Goal: Transaction & Acquisition: Purchase product/service

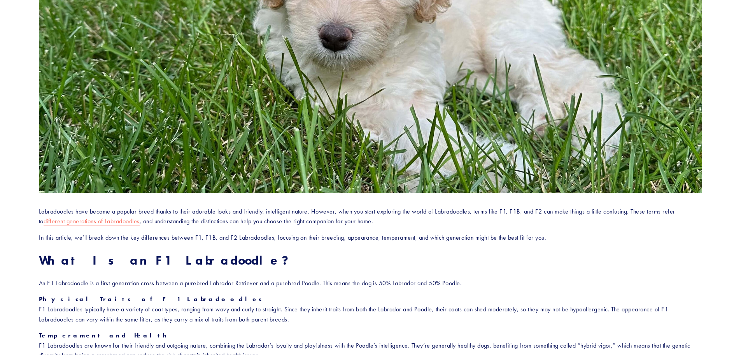
scroll to position [234, 0]
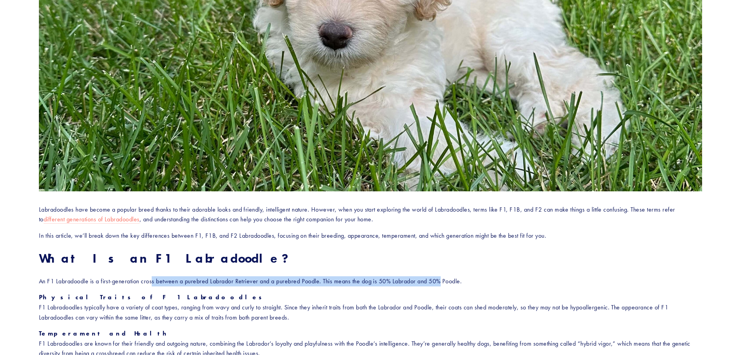
drag, startPoint x: 152, startPoint y: 281, endPoint x: 441, endPoint y: 279, distance: 288.8
click at [441, 279] on p "An F1 Labradoodle is a first-generation cross between a purebred Labrador Retri…" at bounding box center [371, 281] width 664 height 10
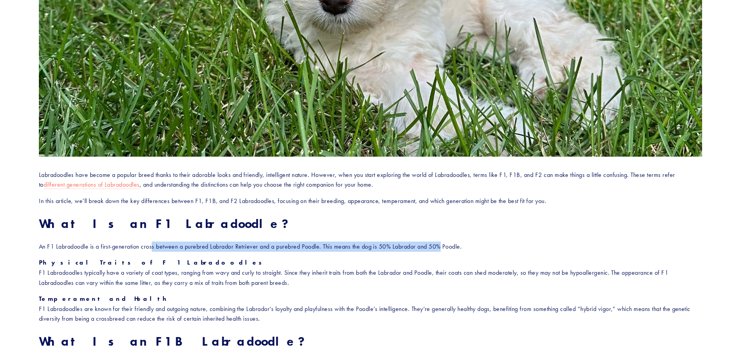
scroll to position [272, 0]
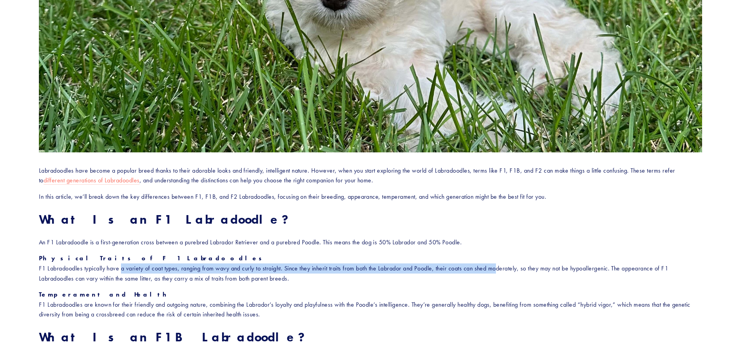
drag, startPoint x: 122, startPoint y: 267, endPoint x: 500, endPoint y: 268, distance: 377.9
click at [500, 268] on p "Physical Traits of F1 Labradoodles F1 Labradoodles typically have a variety of …" at bounding box center [371, 268] width 664 height 30
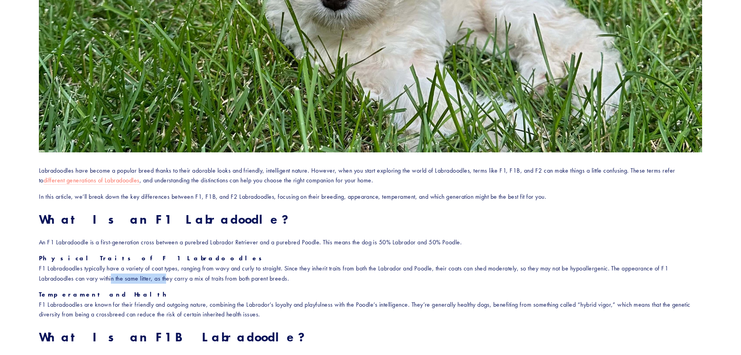
drag, startPoint x: 110, startPoint y: 280, endPoint x: 165, endPoint y: 280, distance: 54.9
click at [165, 280] on p "Physical Traits of F1 Labradoodles F1 Labradoodles typically have a variety of …" at bounding box center [371, 268] width 664 height 30
drag, startPoint x: 95, startPoint y: 280, endPoint x: 295, endPoint y: 280, distance: 199.6
click at [294, 280] on p "Physical Traits of F1 Labradoodles F1 Labradoodles typically have a variety of …" at bounding box center [371, 268] width 664 height 30
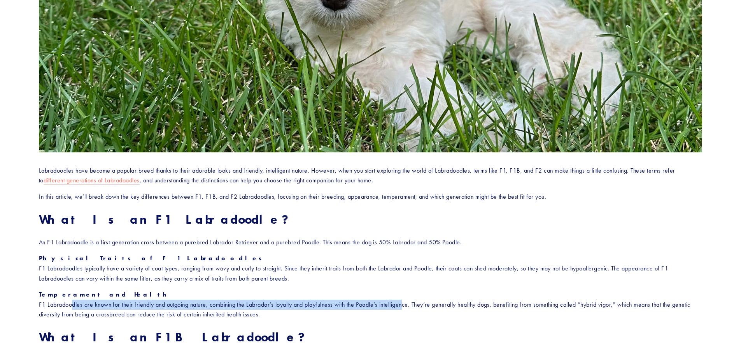
drag, startPoint x: 79, startPoint y: 305, endPoint x: 407, endPoint y: 304, distance: 328.9
click at [407, 304] on p "Temperament and Health F1 Labradoodles are known for their friendly and outgoin…" at bounding box center [371, 304] width 664 height 30
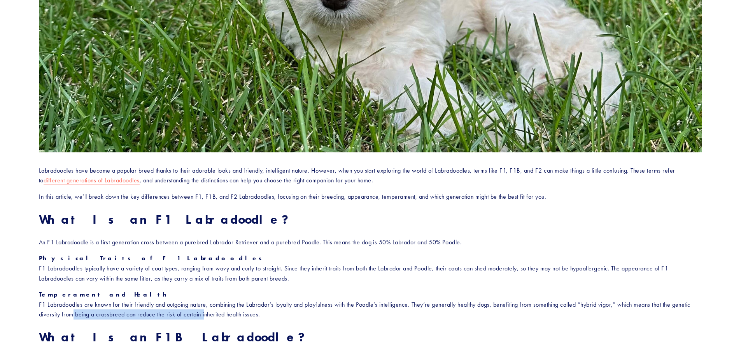
drag, startPoint x: 89, startPoint y: 314, endPoint x: 223, endPoint y: 311, distance: 133.9
click at [223, 311] on p "Temperament and Health F1 Labradoodles are known for their friendly and outgoin…" at bounding box center [371, 304] width 664 height 30
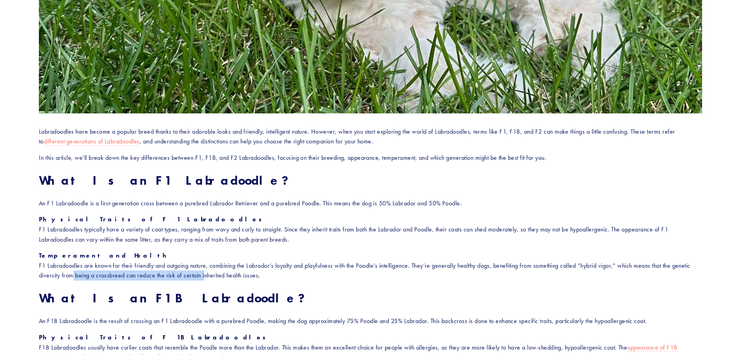
scroll to position [350, 0]
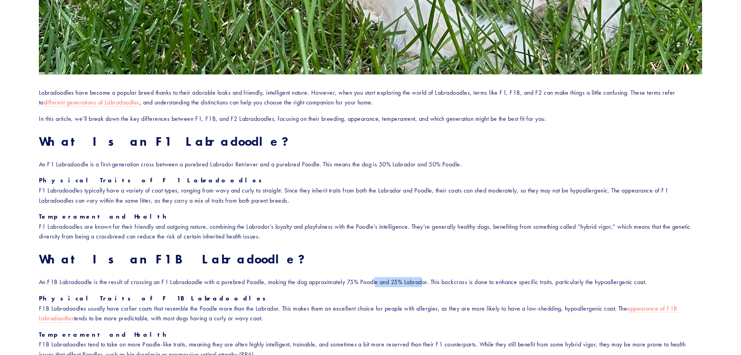
drag, startPoint x: 379, startPoint y: 280, endPoint x: 427, endPoint y: 281, distance: 48.3
click at [427, 281] on p "An F1B Labradoodle is the result of crossing an F1 Labradoodle with a purebred …" at bounding box center [371, 282] width 664 height 10
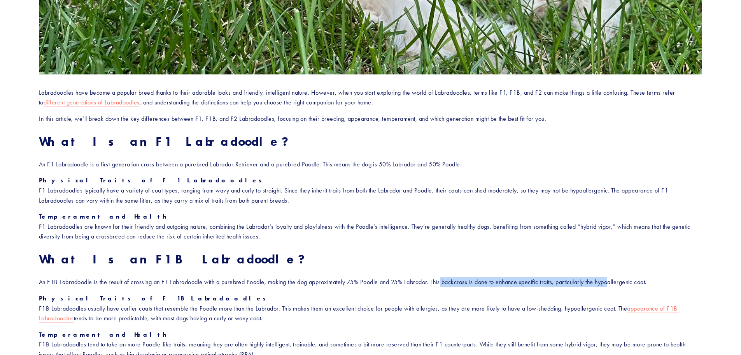
drag, startPoint x: 443, startPoint y: 282, endPoint x: 615, endPoint y: 281, distance: 172.0
click at [615, 281] on p "An F1B Labradoodle is the result of crossing an F1 Labradoodle with a purebred …" at bounding box center [371, 282] width 664 height 10
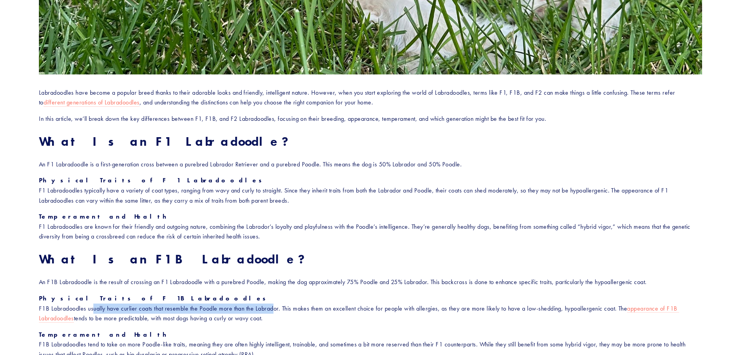
drag, startPoint x: 103, startPoint y: 309, endPoint x: 274, endPoint y: 306, distance: 171.3
click at [274, 306] on p "Physical Traits of F1B Labradoodles F1B Labradoodles usually have curlier coats…" at bounding box center [371, 308] width 664 height 30
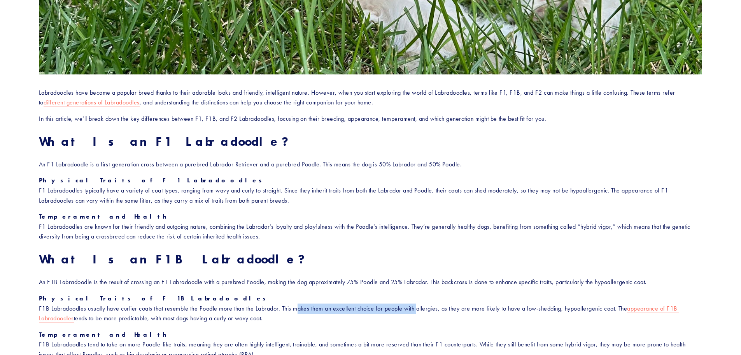
drag, startPoint x: 296, startPoint y: 306, endPoint x: 418, endPoint y: 304, distance: 121.4
click at [418, 304] on p "Physical Traits of F1B Labradoodles F1B Labradoodles usually have curlier coats…" at bounding box center [371, 308] width 664 height 30
drag, startPoint x: 226, startPoint y: 318, endPoint x: 256, endPoint y: 317, distance: 30.8
click at [256, 317] on p "Physical Traits of F1B Labradoodles F1B Labradoodles usually have curlier coats…" at bounding box center [371, 308] width 664 height 30
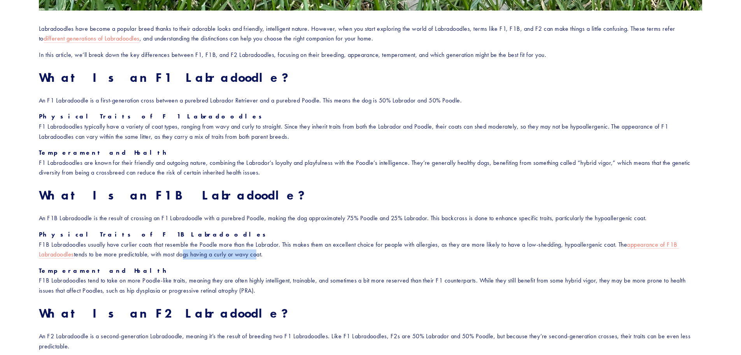
scroll to position [428, 0]
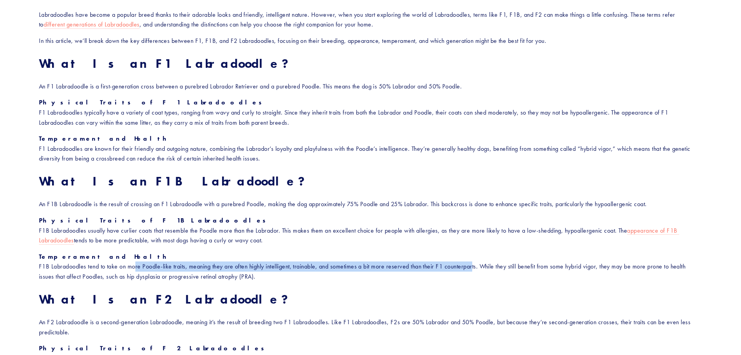
drag, startPoint x: 133, startPoint y: 266, endPoint x: 474, endPoint y: 269, distance: 341.7
click at [474, 269] on p "Temperament and Health F1B Labradoodles tend to take on more Poodle-like traits…" at bounding box center [371, 266] width 664 height 30
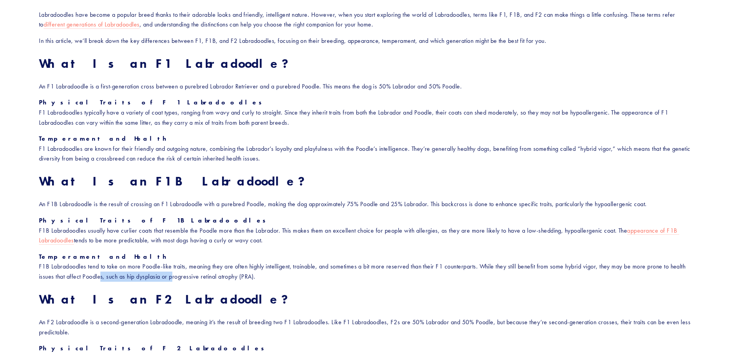
drag, startPoint x: 105, startPoint y: 276, endPoint x: 171, endPoint y: 276, distance: 66.2
click at [171, 276] on p "Temperament and Health F1B Labradoodles tend to take on more Poodle-like traits…" at bounding box center [371, 266] width 664 height 30
click at [339, 276] on p "Temperament and Health F1B Labradoodles tend to take on more Poodle-like traits…" at bounding box center [371, 266] width 664 height 30
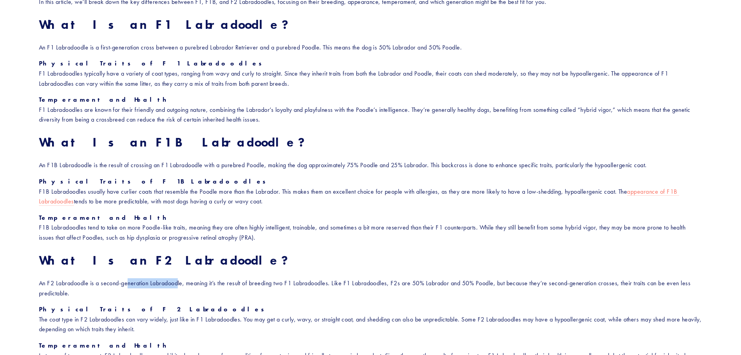
drag, startPoint x: 172, startPoint y: 284, endPoint x: 181, endPoint y: 284, distance: 8.6
click at [181, 284] on p "An F2 Labradoodle is a second-generation Labradoodle, meaning it’s the result o…" at bounding box center [371, 288] width 664 height 20
click at [217, 285] on p "An F2 Labradoodle is a second-generation Labradoodle, meaning it’s the result o…" at bounding box center [371, 288] width 664 height 20
drag, startPoint x: 214, startPoint y: 285, endPoint x: 274, endPoint y: 284, distance: 59.9
click at [274, 284] on p "An F2 Labradoodle is a second-generation Labradoodle, meaning it’s the result o…" at bounding box center [371, 288] width 664 height 20
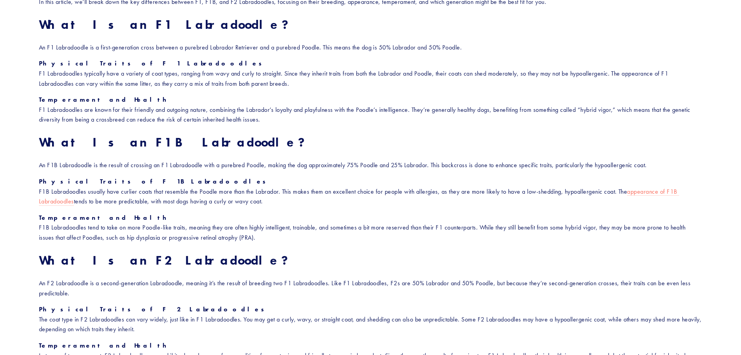
click at [303, 284] on p "An F2 Labradoodle is a second-generation Labradoodle, meaning it’s the result o…" at bounding box center [371, 288] width 664 height 20
drag, startPoint x: 291, startPoint y: 283, endPoint x: 306, endPoint y: 283, distance: 15.6
click at [306, 283] on p "An F2 Labradoodle is a second-generation Labradoodle, meaning it’s the result o…" at bounding box center [371, 288] width 664 height 20
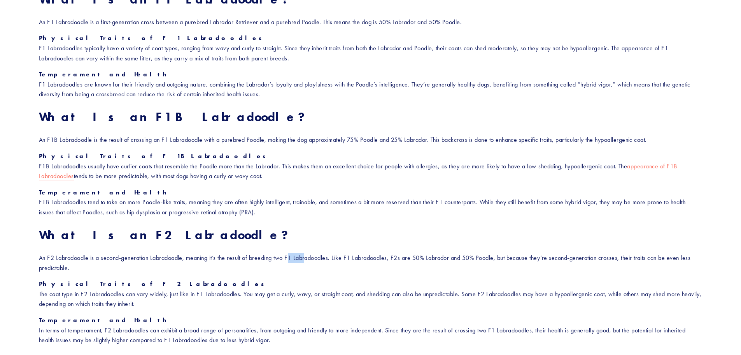
scroll to position [506, 0]
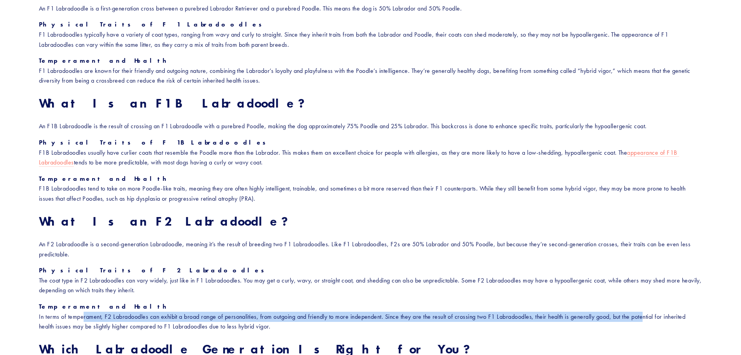
drag, startPoint x: 82, startPoint y: 315, endPoint x: 648, endPoint y: 314, distance: 566.2
click at [648, 314] on p "Temperament and Health In terms of temperament, F2 Labradoodles can exhibit a b…" at bounding box center [371, 316] width 664 height 30
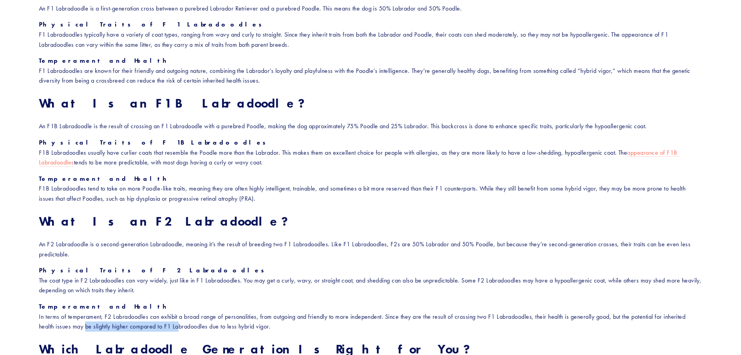
drag, startPoint x: 84, startPoint y: 325, endPoint x: 177, endPoint y: 322, distance: 93.1
click at [177, 322] on p "Temperament and Health In terms of temperament, F2 Labradoodles can exhibit a b…" at bounding box center [371, 316] width 664 height 30
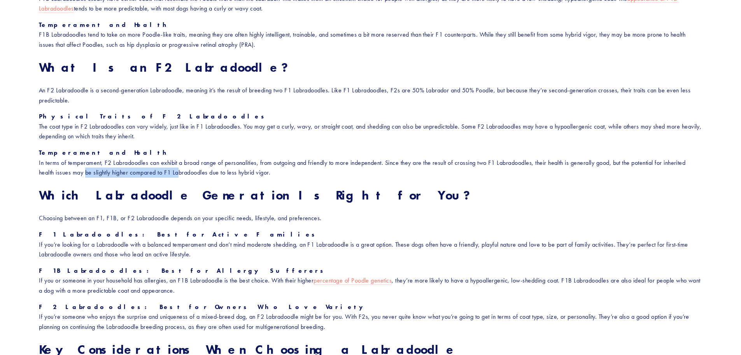
scroll to position [662, 0]
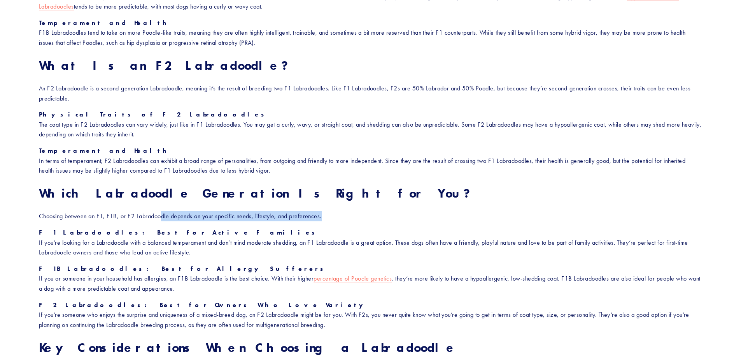
drag, startPoint x: 161, startPoint y: 218, endPoint x: 329, endPoint y: 218, distance: 167.7
click at [329, 218] on p "Choosing between an F1, F1B, or F2 Labradoodle depends on your specific needs, …" at bounding box center [371, 216] width 664 height 10
click at [351, 209] on div "Labradoodles have become a popular breed thanks to their adorable looks and fri…" at bounding box center [371, 170] width 664 height 789
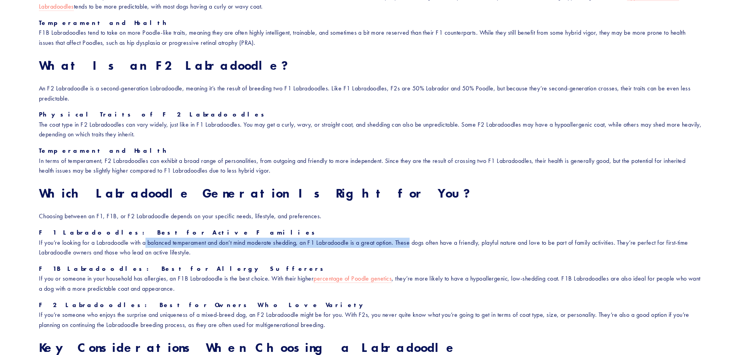
drag, startPoint x: 149, startPoint y: 242, endPoint x: 414, endPoint y: 237, distance: 264.7
click at [414, 237] on p "F1 Labradoodles: Best for Active Families If you’re looking for a Labradoodle w…" at bounding box center [371, 242] width 664 height 30
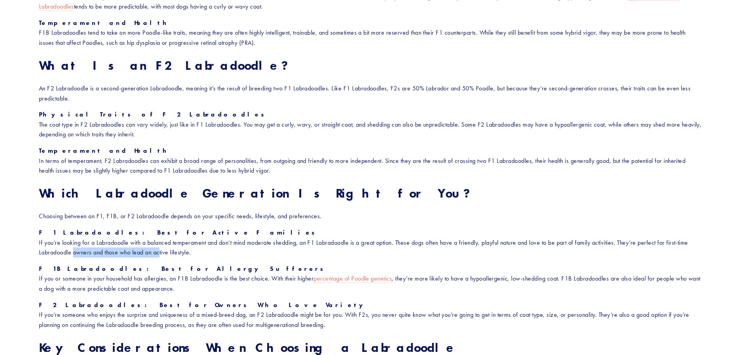
drag, startPoint x: 72, startPoint y: 252, endPoint x: 159, endPoint y: 252, distance: 87.2
click at [159, 252] on p "F1 Labradoodles: Best for Active Families If you’re looking for a Labradoodle w…" at bounding box center [371, 242] width 664 height 30
click at [212, 253] on p "F1 Labradoodles: Best for Active Families If you’re looking for a Labradoodle w…" at bounding box center [371, 242] width 664 height 30
drag, startPoint x: 124, startPoint y: 279, endPoint x: 267, endPoint y: 278, distance: 142.8
click at [267, 278] on p "F1B Labradoodles: Best for Allergy Sufferers If you or someone in your househol…" at bounding box center [371, 278] width 664 height 30
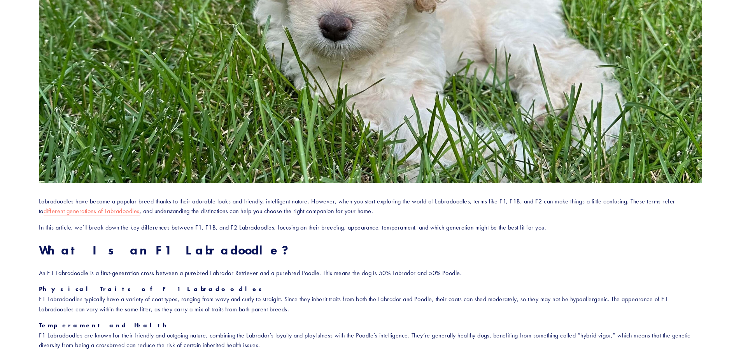
scroll to position [0, 0]
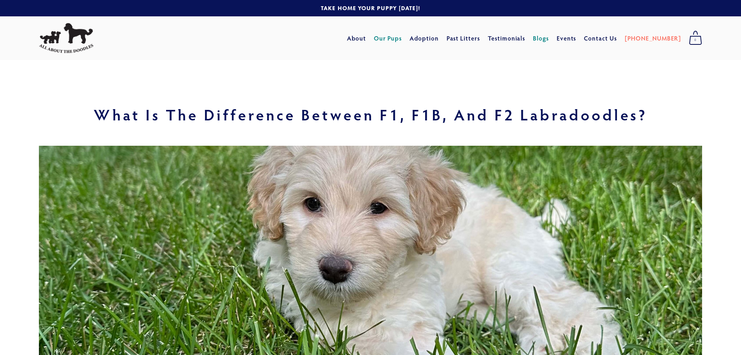
click at [402, 38] on link "Our Pups" at bounding box center [388, 38] width 28 height 14
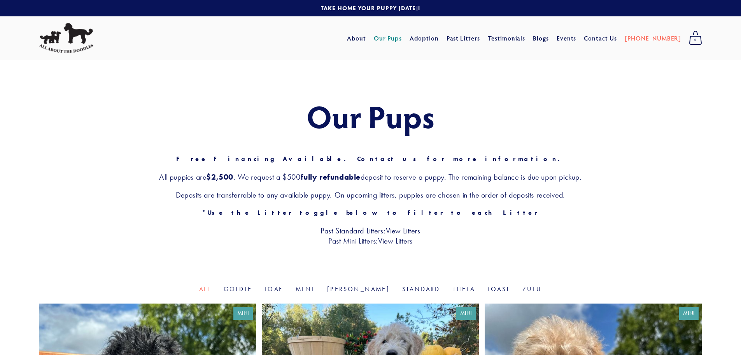
drag, startPoint x: 269, startPoint y: 176, endPoint x: 599, endPoint y: 174, distance: 330.0
click at [599, 174] on h3 "All puppies are $2,500 . We request a $500 fully refundable deposit to reserve …" at bounding box center [371, 177] width 664 height 10
click at [602, 197] on h3 "Deposits are transferrable to any available puppy. On upcoming litters, puppies…" at bounding box center [371, 195] width 664 height 10
drag, startPoint x: 337, startPoint y: 195, endPoint x: 352, endPoint y: 195, distance: 14.8
click at [352, 195] on h3 "Deposits are transferrable to any available puppy. On upcoming litters, puppies…" at bounding box center [371, 195] width 664 height 10
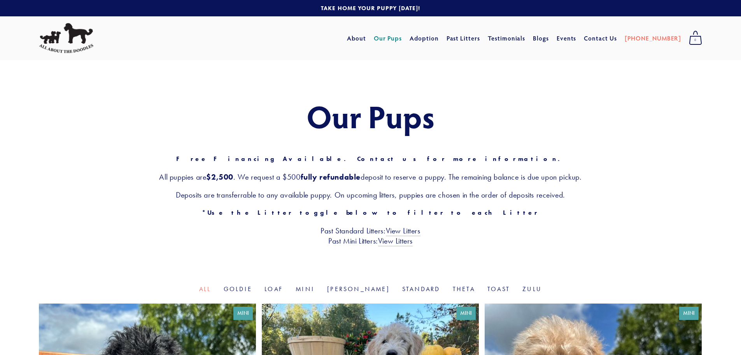
drag, startPoint x: 361, startPoint y: 195, endPoint x: 370, endPoint y: 194, distance: 9.4
click at [370, 194] on h3 "Deposits are transferrable to any available puppy. On upcoming litters, puppies…" at bounding box center [371, 195] width 664 height 10
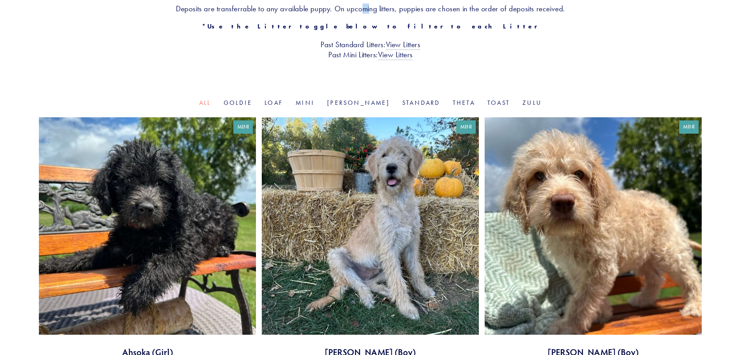
scroll to position [195, 0]
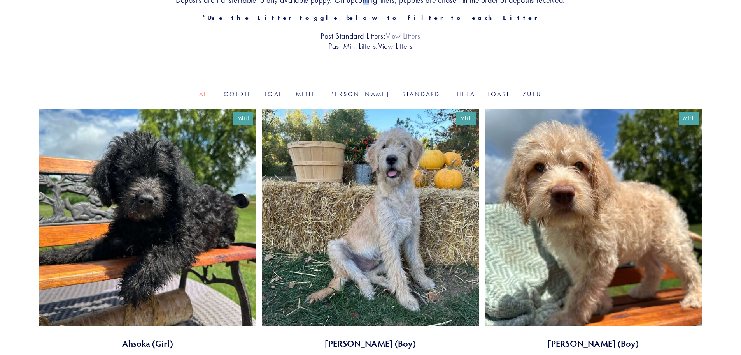
click at [414, 37] on link "View Litters" at bounding box center [403, 36] width 35 height 10
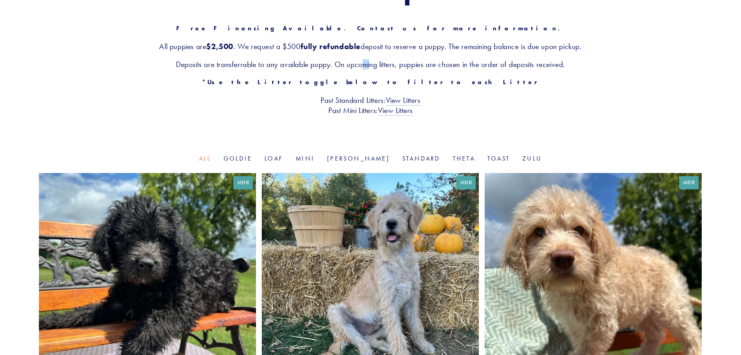
scroll to position [117, 0]
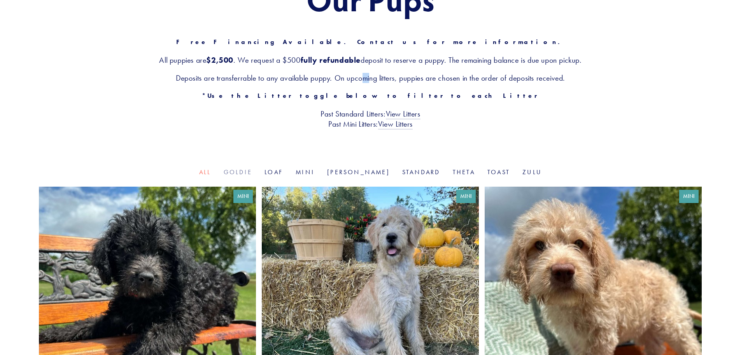
click at [252, 169] on link "Goldie" at bounding box center [238, 171] width 28 height 7
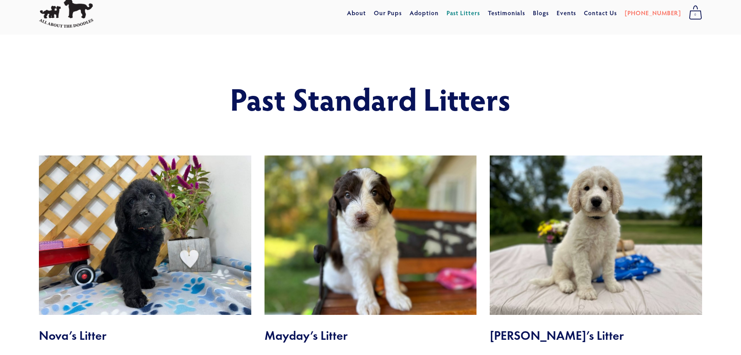
scroll to position [39, 0]
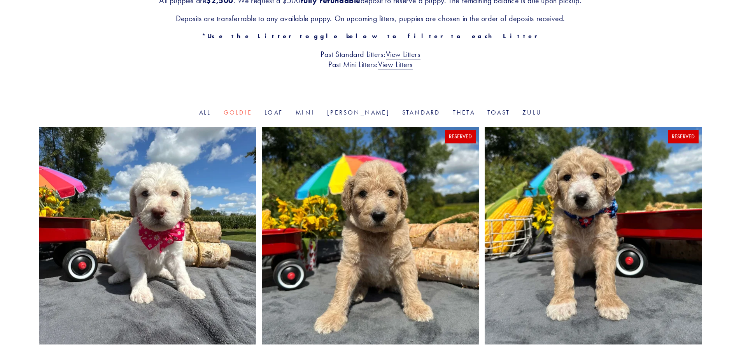
scroll to position [156, 0]
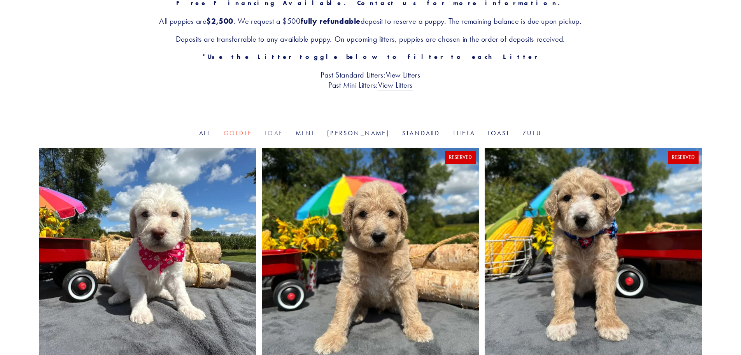
click at [283, 132] on link "Loaf" at bounding box center [274, 132] width 19 height 7
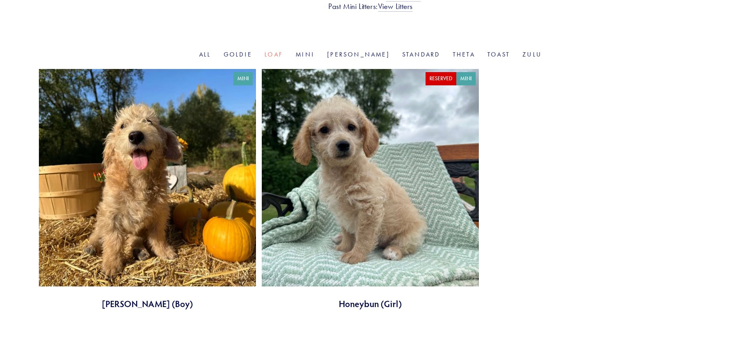
scroll to position [234, 0]
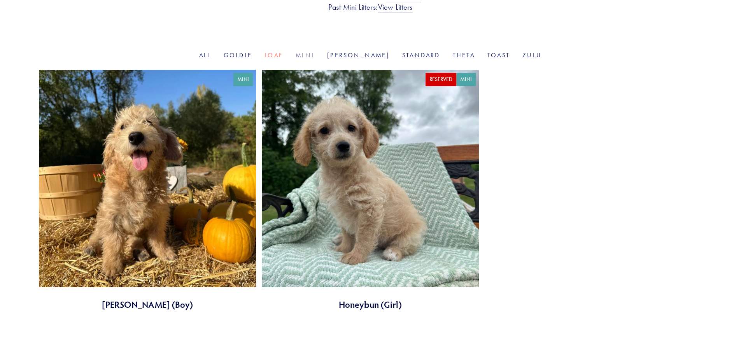
click at [315, 54] on link "Mini" at bounding box center [305, 54] width 19 height 7
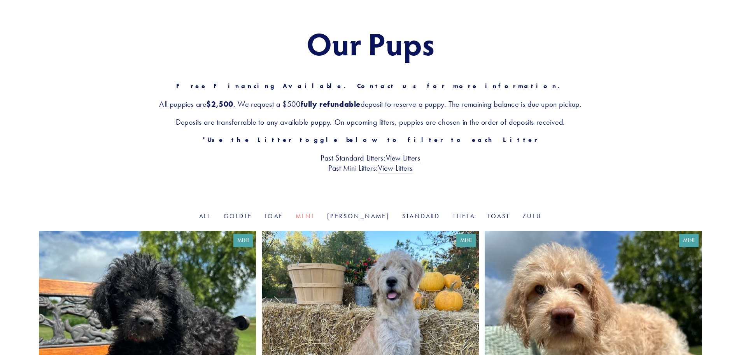
scroll to position [156, 0]
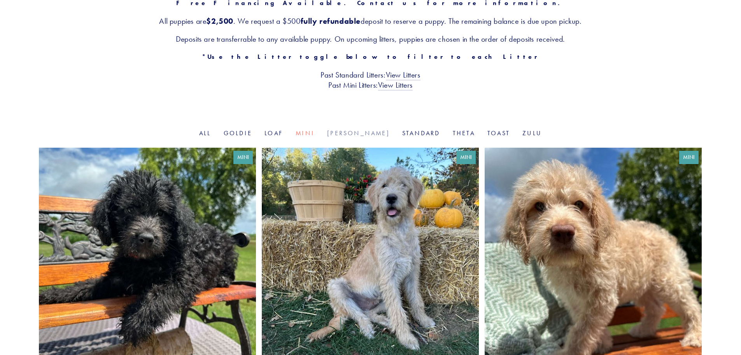
click at [351, 135] on link "[PERSON_NAME]" at bounding box center [358, 132] width 63 height 7
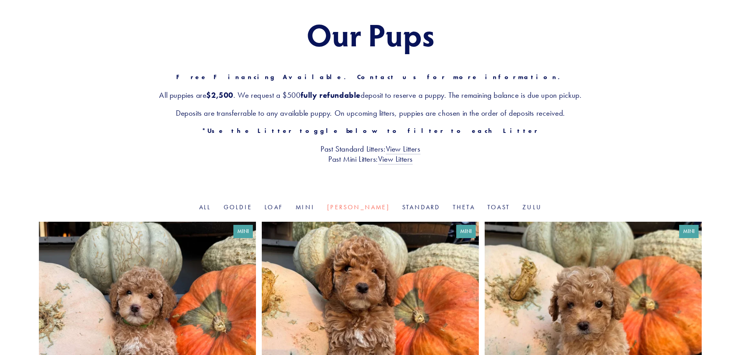
scroll to position [78, 0]
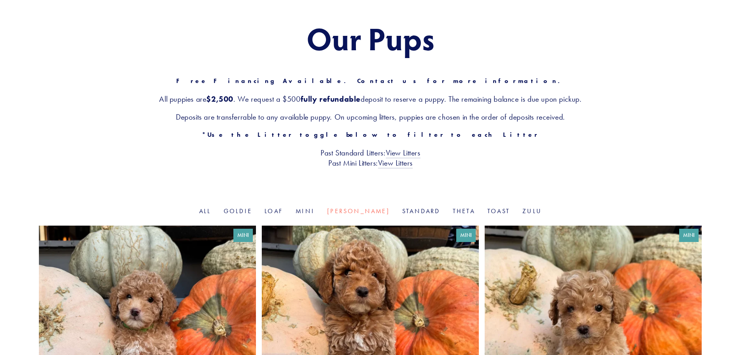
click at [399, 205] on div "Our Pups Free Financing Available. Contact us for more information. All puppies…" at bounding box center [370, 94] width 741 height 225
click at [402, 211] on link "Standard" at bounding box center [421, 210] width 38 height 7
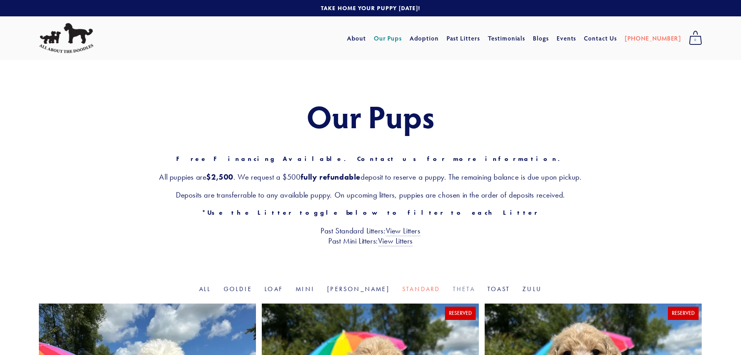
click at [453, 290] on link "Theta" at bounding box center [464, 288] width 22 height 7
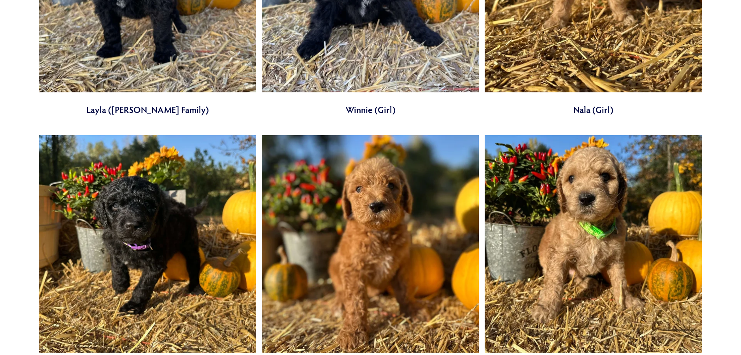
scroll to position [234, 0]
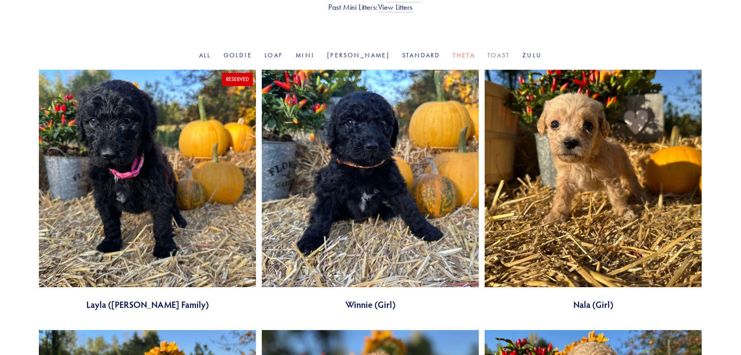
click at [488, 56] on link "Toast" at bounding box center [499, 54] width 23 height 7
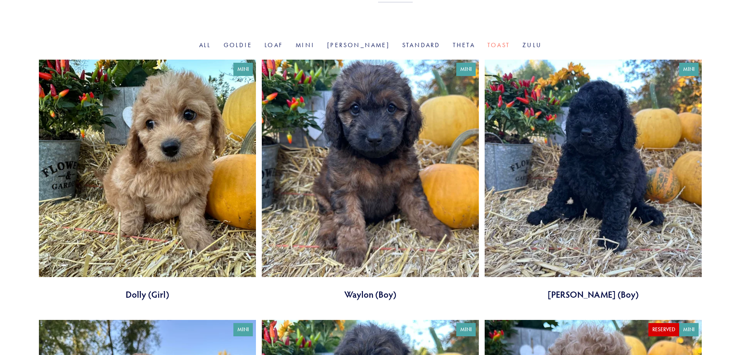
scroll to position [153, 0]
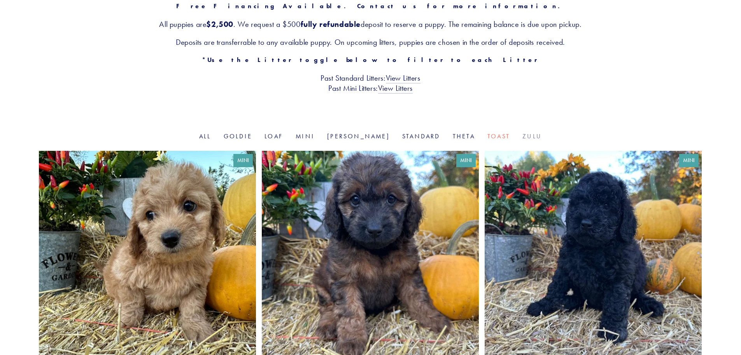
click at [523, 137] on link "Zulu" at bounding box center [532, 135] width 19 height 7
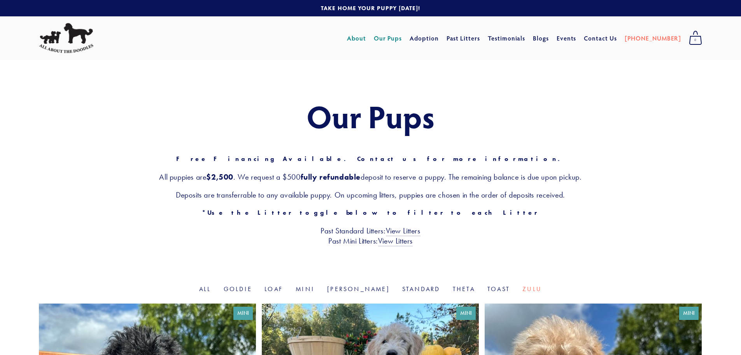
click at [366, 40] on link "About" at bounding box center [356, 38] width 19 height 14
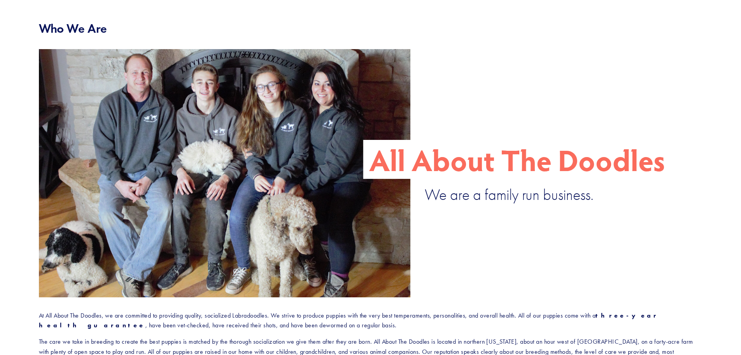
scroll to position [78, 0]
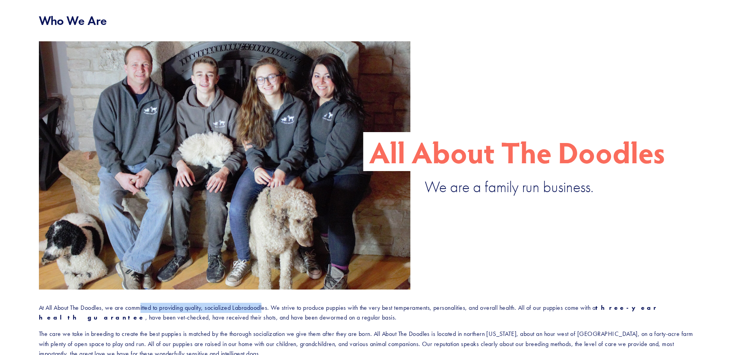
drag, startPoint x: 141, startPoint y: 307, endPoint x: 268, endPoint y: 307, distance: 126.5
click at [268, 307] on p "At All About The Doodles, we are committed to providing quality, socialized Lab…" at bounding box center [371, 312] width 664 height 20
click at [285, 307] on p "At All About The Doodles, we are committed to providing quality, socialized Lab…" at bounding box center [371, 312] width 664 height 20
drag, startPoint x: 284, startPoint y: 307, endPoint x: 379, endPoint y: 311, distance: 95.4
click at [379, 311] on p "At All About The Doodles, we are committed to providing quality, socialized Lab…" at bounding box center [371, 312] width 664 height 20
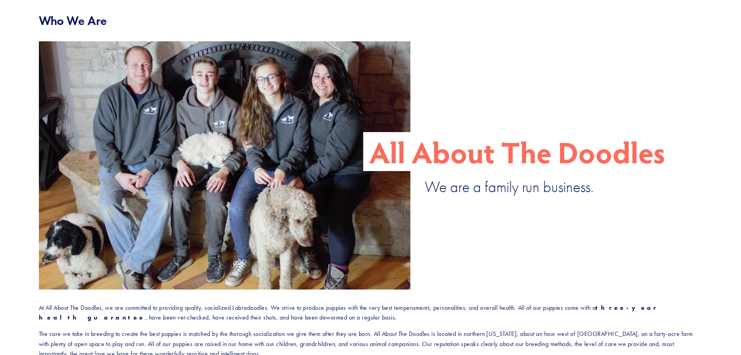
click at [393, 320] on p "At All About The Doodles, we are committed to providing quality, socialized Lab…" at bounding box center [371, 312] width 664 height 20
drag, startPoint x: 388, startPoint y: 306, endPoint x: 551, endPoint y: 312, distance: 162.8
click at [551, 312] on p "At All About The Doodles, we are committed to providing quality, socialized Lab…" at bounding box center [371, 312] width 664 height 20
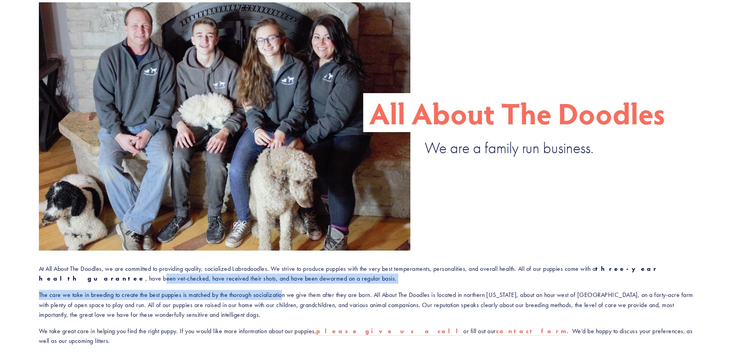
drag, startPoint x: 58, startPoint y: 280, endPoint x: 285, endPoint y: 283, distance: 227.3
click at [285, 283] on div "At All About The Doodles, we are committed to providing quality, socialized Lab…" at bounding box center [371, 304] width 664 height 82
click at [71, 297] on p "The care we take in breeding to create the best puppies is matched by the thoro…" at bounding box center [371, 305] width 664 height 30
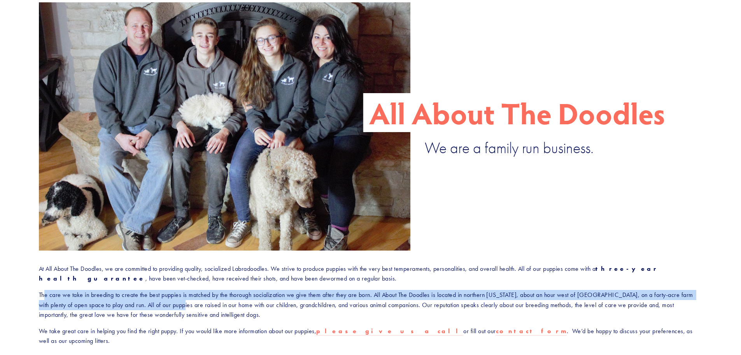
drag, startPoint x: 44, startPoint y: 295, endPoint x: 167, endPoint y: 308, distance: 124.5
click at [167, 308] on p "The care we take in breeding to create the best puppies is matched by the thoro…" at bounding box center [371, 305] width 664 height 30
drag, startPoint x: 167, startPoint y: 308, endPoint x: 177, endPoint y: 306, distance: 9.7
click at [168, 308] on p "The care we take in breeding to create the best puppies is matched by the thoro…" at bounding box center [371, 305] width 664 height 30
click at [346, 295] on p "The care we take in breeding to create the best puppies is matched by the thoro…" at bounding box center [371, 305] width 664 height 30
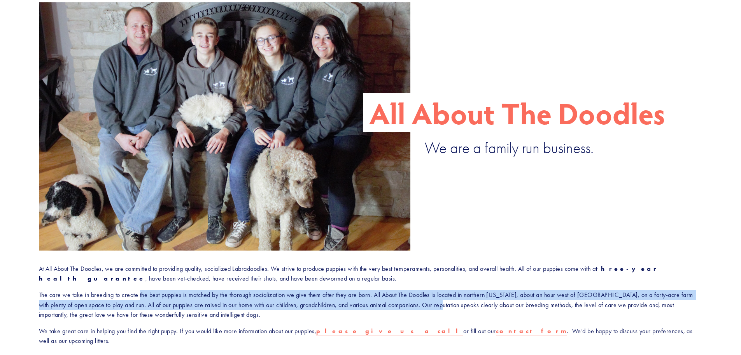
drag, startPoint x: 140, startPoint y: 293, endPoint x: 431, endPoint y: 304, distance: 290.9
click at [431, 304] on p "The care we take in breeding to create the best puppies is matched by the thoro…" at bounding box center [371, 305] width 664 height 30
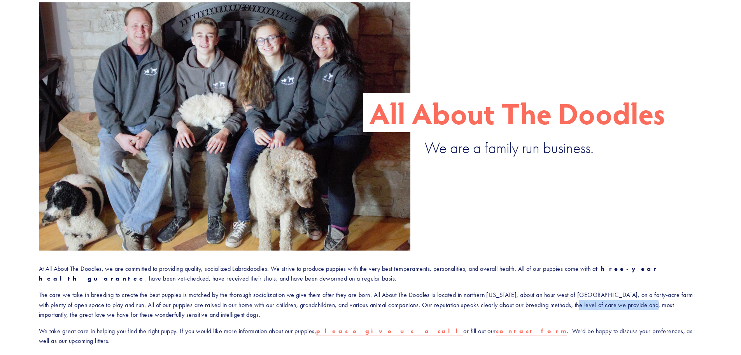
drag, startPoint x: 566, startPoint y: 303, endPoint x: 648, endPoint y: 305, distance: 81.4
click at [648, 305] on p "The care we take in breeding to create the best puppies is matched by the thoro…" at bounding box center [371, 305] width 664 height 30
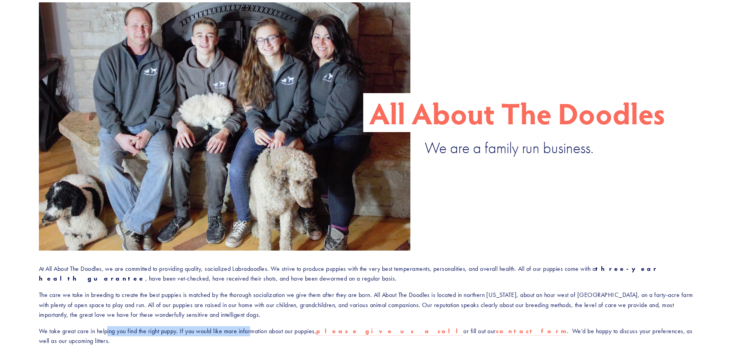
drag, startPoint x: 107, startPoint y: 330, endPoint x: 254, endPoint y: 332, distance: 146.7
click at [254, 332] on p "We take great care in helping you find the right puppy. If you would like more …" at bounding box center [371, 336] width 664 height 20
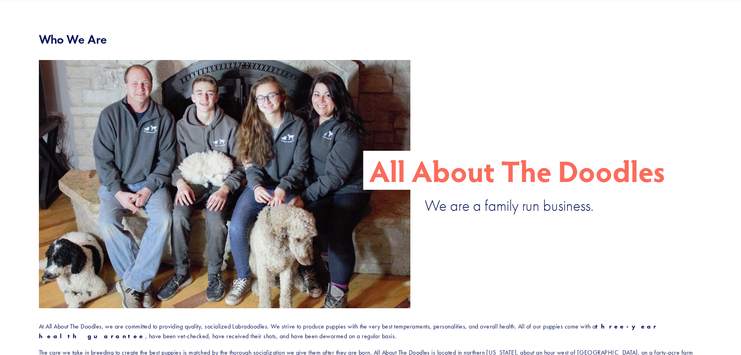
scroll to position [39, 0]
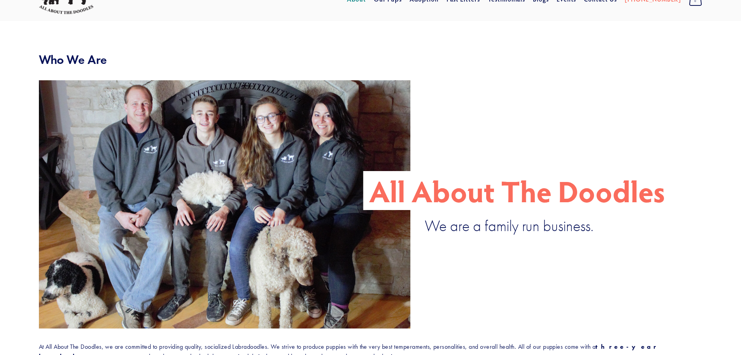
click at [317, 169] on div at bounding box center [225, 204] width 372 height 248
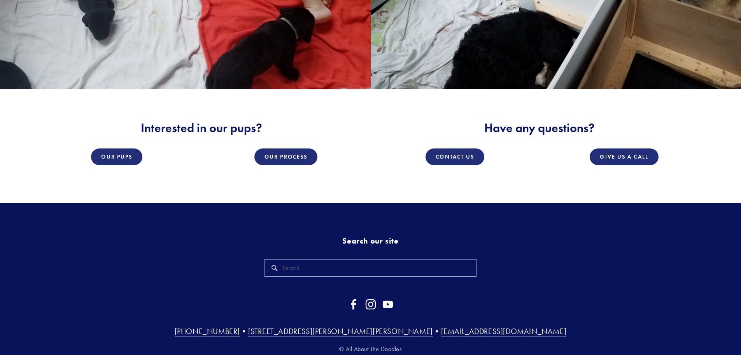
scroll to position [1406, 0]
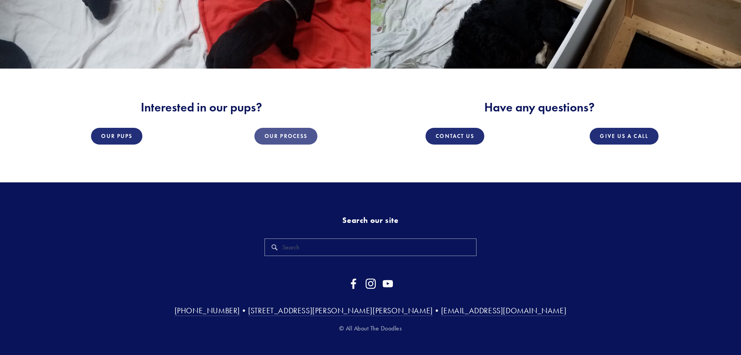
click at [273, 128] on link "Our Process" at bounding box center [286, 136] width 63 height 17
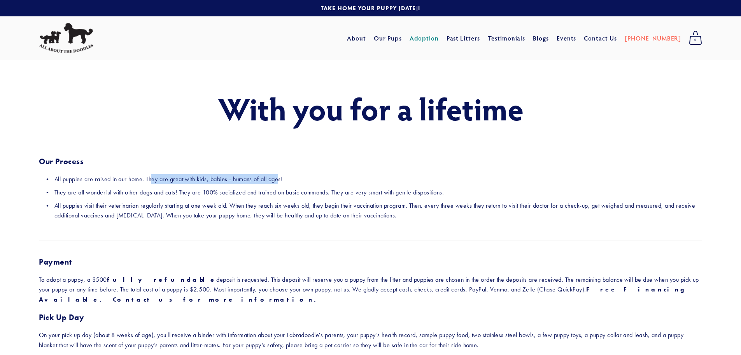
drag, startPoint x: 223, startPoint y: 178, endPoint x: 280, endPoint y: 176, distance: 56.9
click at [280, 176] on p "All puppies are raised in our home. They are great with kids, babies - humans o…" at bounding box center [378, 179] width 648 height 10
click at [301, 174] on div "With you for a lifetime Our Process All puppies are raised in our home. They ar…" at bounding box center [371, 155] width 664 height 129
drag, startPoint x: 93, startPoint y: 193, endPoint x: 167, endPoint y: 192, distance: 73.6
click at [167, 192] on p "They are all wonderful with other dogs and cats! They are 100% socialized and t…" at bounding box center [378, 192] width 648 height 10
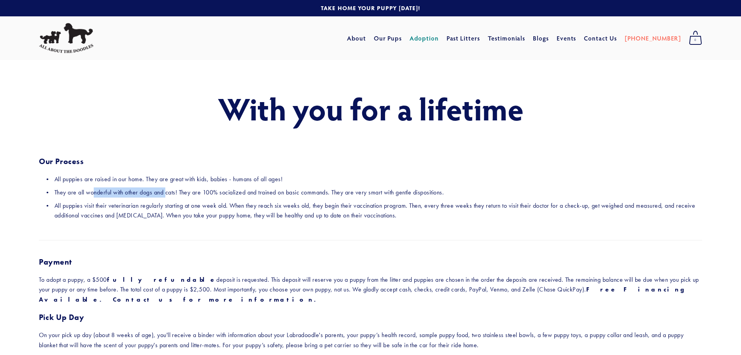
click at [119, 192] on p "They are all wonderful with other dogs and cats! They are 100% socialized and t…" at bounding box center [378, 192] width 648 height 10
drag, startPoint x: 129, startPoint y: 193, endPoint x: 260, endPoint y: 191, distance: 131.2
click at [260, 191] on p "They are all wonderful with other dogs and cats! They are 100% socialized and t…" at bounding box center [378, 192] width 648 height 10
drag, startPoint x: 188, startPoint y: 206, endPoint x: 215, endPoint y: 206, distance: 26.9
click at [215, 206] on p "All puppies visit their veterinarian regularly starting at one week old. When t…" at bounding box center [378, 210] width 648 height 20
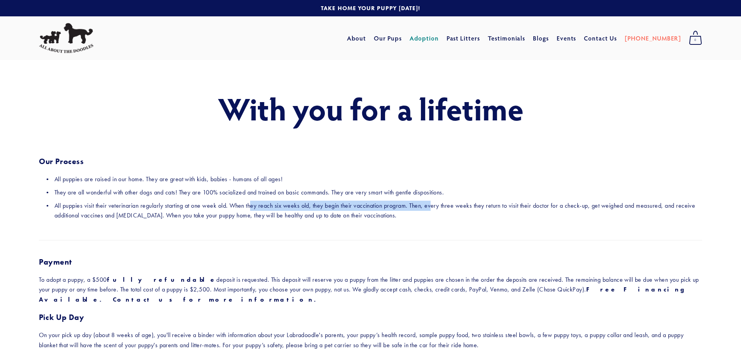
drag, startPoint x: 253, startPoint y: 206, endPoint x: 436, endPoint y: 204, distance: 183.7
click at [436, 204] on p "All puppies visit their veterinarian regularly starting at one week old. When t…" at bounding box center [378, 210] width 648 height 20
click at [462, 205] on p "All puppies visit their veterinarian regularly starting at one week old. When t…" at bounding box center [378, 210] width 648 height 20
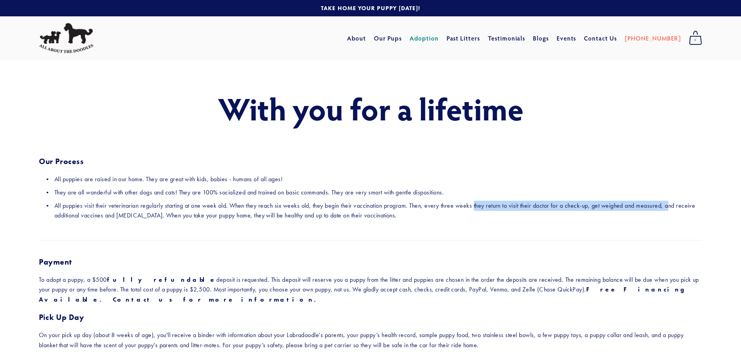
drag, startPoint x: 478, startPoint y: 204, endPoint x: 672, endPoint y: 209, distance: 193.9
click at [672, 209] on p "All puppies visit their veterinarian regularly starting at one week old. When t…" at bounding box center [378, 210] width 648 height 20
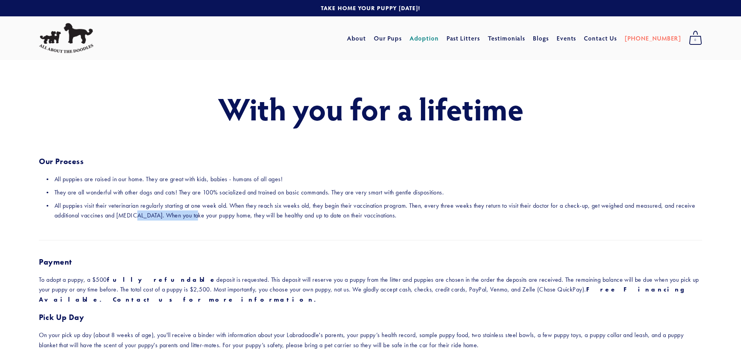
drag, startPoint x: 139, startPoint y: 215, endPoint x: 198, endPoint y: 215, distance: 58.4
click at [198, 215] on p "All puppies visit their veterinarian regularly starting at one week old. When t…" at bounding box center [378, 210] width 648 height 20
click at [212, 214] on p "All puppies visit their veterinarian regularly starting at one week old. When t…" at bounding box center [378, 210] width 648 height 20
drag, startPoint x: 215, startPoint y: 214, endPoint x: 267, endPoint y: 216, distance: 52.2
click at [267, 216] on p "All puppies visit their veterinarian regularly starting at one week old. When t…" at bounding box center [378, 210] width 648 height 20
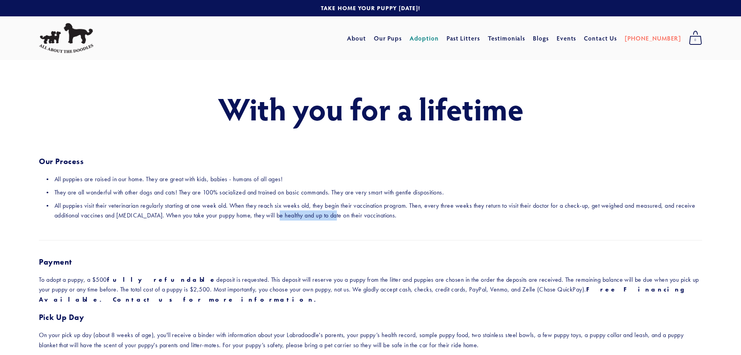
drag, startPoint x: 282, startPoint y: 214, endPoint x: 338, endPoint y: 215, distance: 56.0
click at [338, 215] on p "All puppies visit their veterinarian regularly starting at one week old. When t…" at bounding box center [378, 210] width 648 height 20
click at [385, 215] on p "All puppies visit their veterinarian regularly starting at one week old. When t…" at bounding box center [378, 210] width 648 height 20
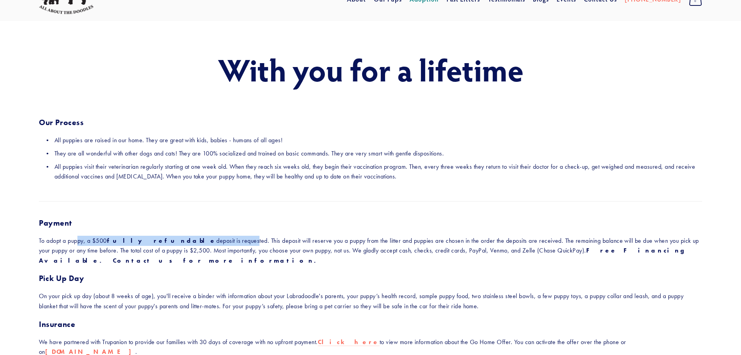
drag, startPoint x: 100, startPoint y: 242, endPoint x: 201, endPoint y: 241, distance: 101.6
click at [201, 241] on p "To adopt a puppy, a $500 fully refundable deposit is requested. This deposit wi…" at bounding box center [371, 250] width 664 height 30
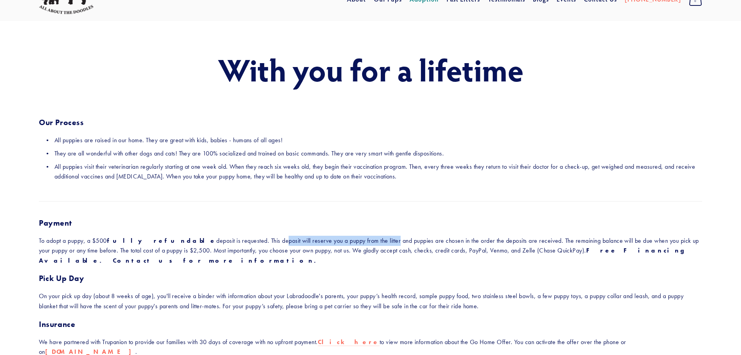
drag, startPoint x: 227, startPoint y: 239, endPoint x: 342, endPoint y: 244, distance: 114.9
click at [342, 244] on p "To adopt a puppy, a $500 fully refundable deposit is requested. This deposit wi…" at bounding box center [371, 250] width 664 height 30
click at [251, 242] on p "To adopt a puppy, a $500 fully refundable deposit is requested. This deposit wi…" at bounding box center [371, 250] width 664 height 30
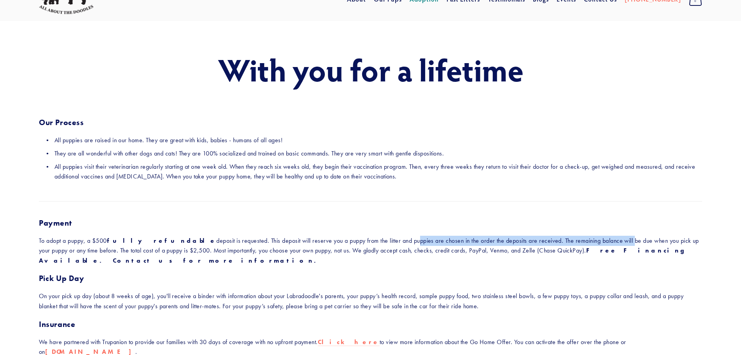
drag, startPoint x: 363, startPoint y: 242, endPoint x: 579, endPoint y: 241, distance: 215.6
click at [579, 241] on p "To adopt a puppy, a $500 fully refundable deposit is requested. This deposit wi…" at bounding box center [371, 250] width 664 height 30
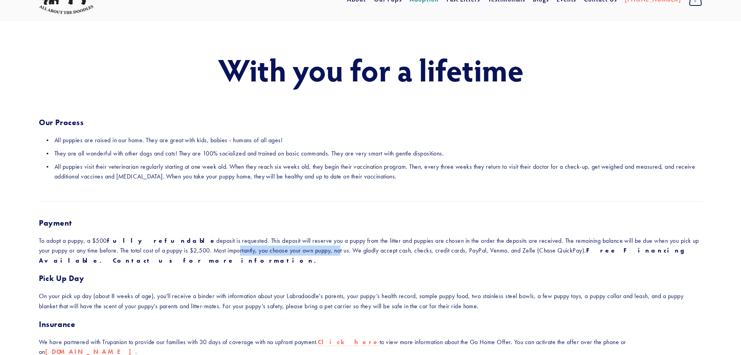
drag, startPoint x: 191, startPoint y: 249, endPoint x: 291, endPoint y: 249, distance: 100.8
click at [291, 249] on p "To adopt a puppy, a $500 fully refundable deposit is requested. This deposit wi…" at bounding box center [371, 250] width 664 height 30
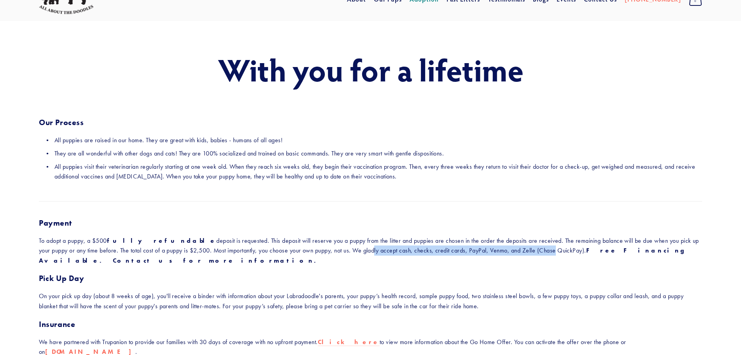
drag, startPoint x: 328, startPoint y: 251, endPoint x: 507, endPoint y: 252, distance: 178.6
click at [507, 252] on p "To adopt a puppy, a $500 fully refundable deposit is requested. This deposit wi…" at bounding box center [371, 250] width 664 height 30
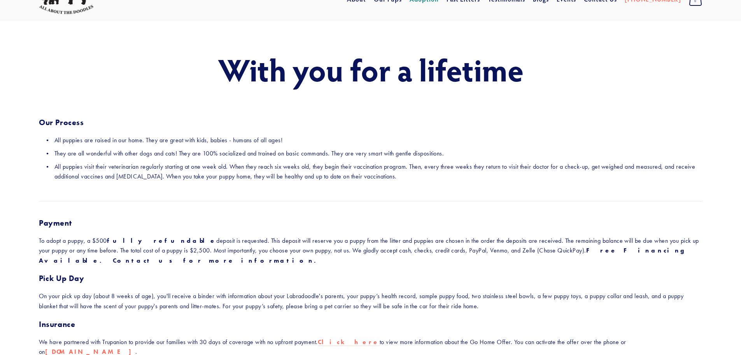
click at [553, 253] on strong "Free Financing Available. Contact us for more information." at bounding box center [366, 255] width 654 height 18
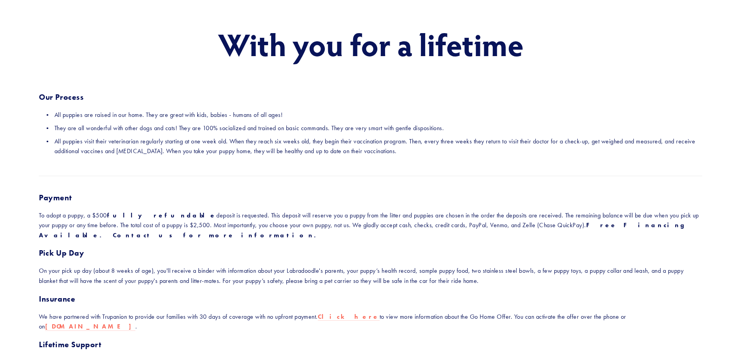
scroll to position [78, 0]
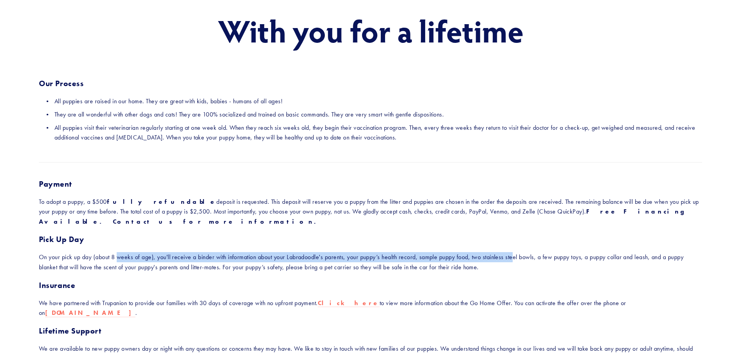
drag, startPoint x: 120, startPoint y: 259, endPoint x: 518, endPoint y: 260, distance: 398.1
click at [518, 260] on p "On your pick up day (about 8 weeks of age), you'll receive a binder with inform…" at bounding box center [371, 262] width 664 height 20
click at [519, 260] on p "On your pick up day (about 8 weeks of age), you'll receive a binder with inform…" at bounding box center [371, 262] width 664 height 20
click at [519, 256] on p "On your pick up day (about 8 weeks of age), you'll receive a binder with inform…" at bounding box center [371, 262] width 664 height 20
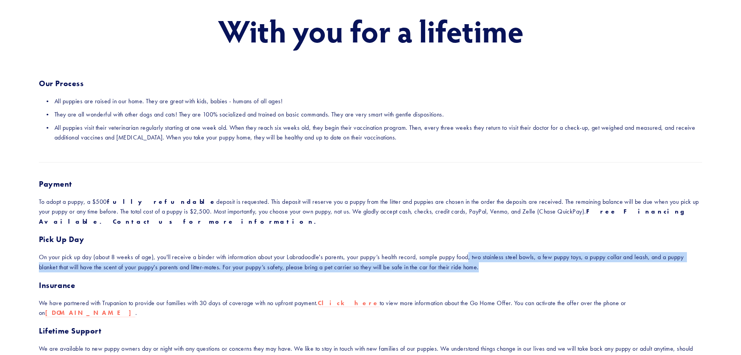
drag, startPoint x: 472, startPoint y: 258, endPoint x: 496, endPoint y: 271, distance: 26.8
click at [496, 271] on p "On your pick up day (about 8 weeks of age), you'll receive a binder with inform…" at bounding box center [371, 262] width 664 height 20
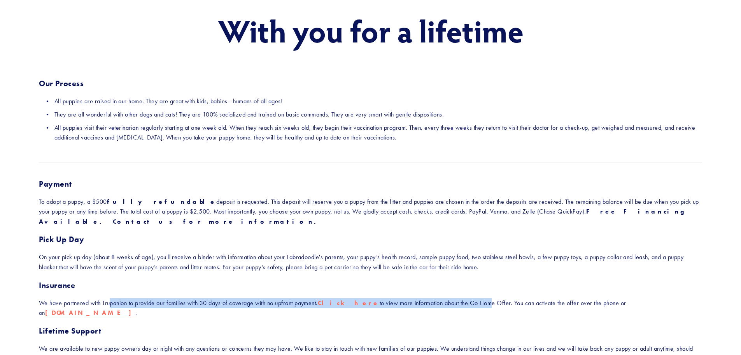
drag, startPoint x: 111, startPoint y: 304, endPoint x: 452, endPoint y: 295, distance: 341.4
click at [464, 301] on p "We have partnered with Trupanion to provide our families with 30 days of covera…" at bounding box center [371, 308] width 664 height 20
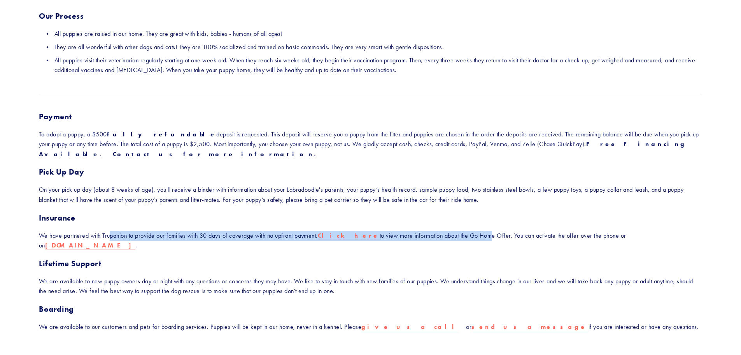
scroll to position [156, 0]
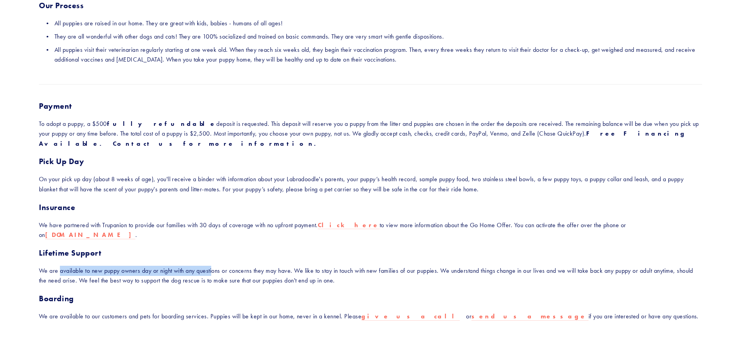
drag, startPoint x: 61, startPoint y: 261, endPoint x: 216, endPoint y: 259, distance: 154.9
click at [216, 265] on p "We are available to new puppy owners day or night with any questions or concern…" at bounding box center [371, 275] width 664 height 20
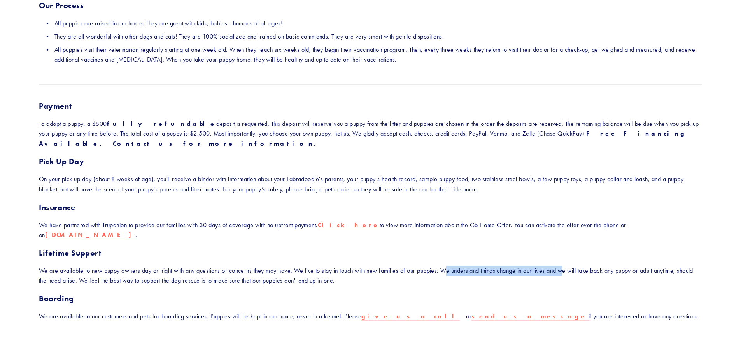
drag, startPoint x: 451, startPoint y: 260, endPoint x: 572, endPoint y: 261, distance: 121.0
click at [572, 265] on p "We are available to new puppy owners day or night with any questions or concern…" at bounding box center [371, 275] width 664 height 20
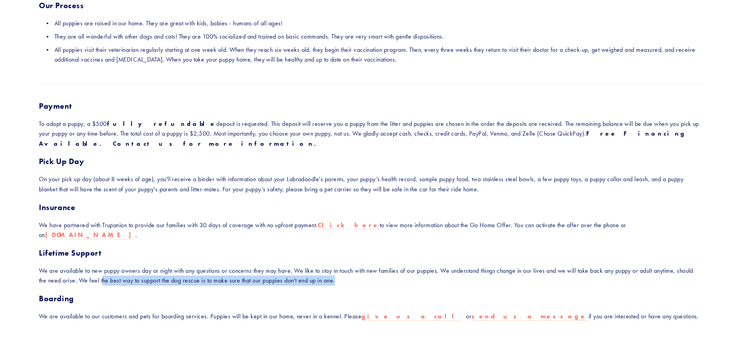
drag, startPoint x: 120, startPoint y: 269, endPoint x: 355, endPoint y: 266, distance: 235.5
click at [355, 266] on p "We are available to new puppy owners day or night with any questions or concern…" at bounding box center [371, 275] width 664 height 20
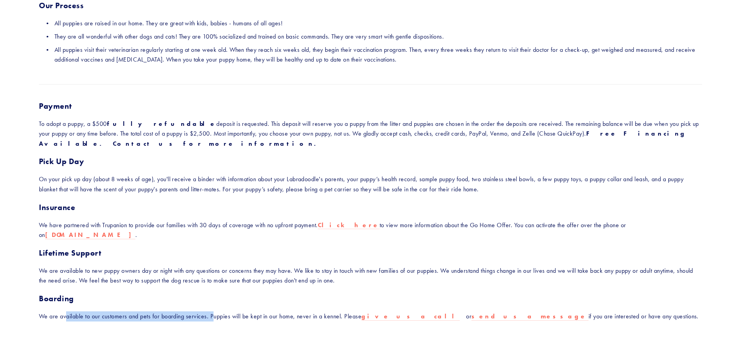
drag, startPoint x: 67, startPoint y: 307, endPoint x: 214, endPoint y: 307, distance: 147.1
click at [214, 311] on p "We are available to our customers and pets for boarding services. Puppies will …" at bounding box center [371, 316] width 664 height 10
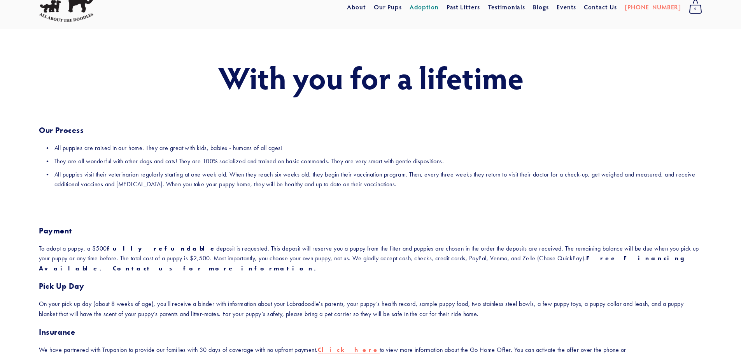
scroll to position [0, 0]
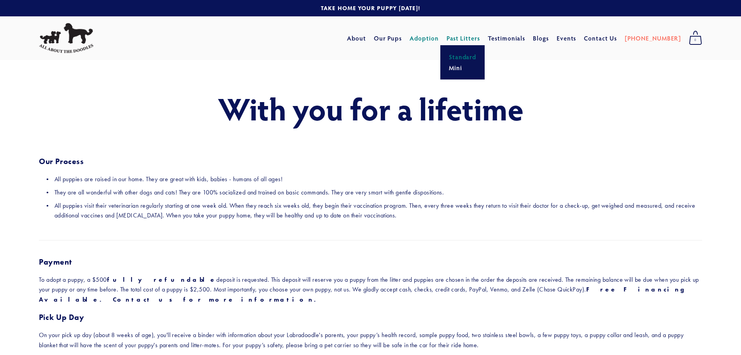
click at [479, 56] on link "Standard" at bounding box center [463, 56] width 32 height 11
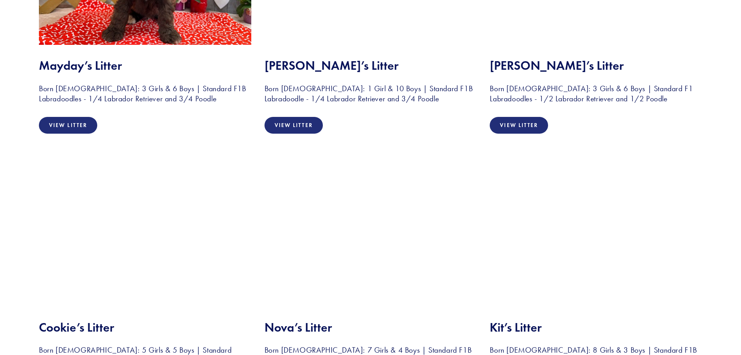
scroll to position [662, 0]
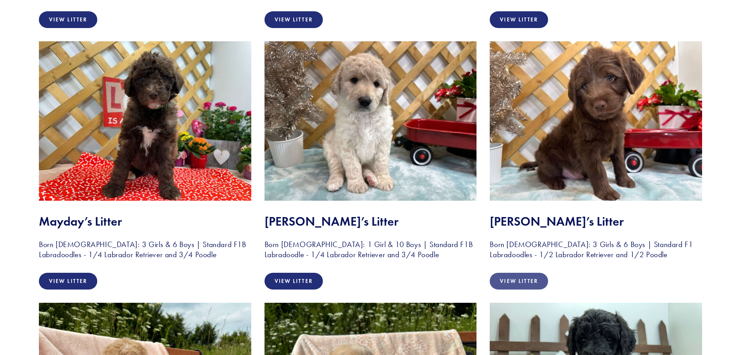
click at [530, 275] on link "View Litter" at bounding box center [519, 280] width 58 height 17
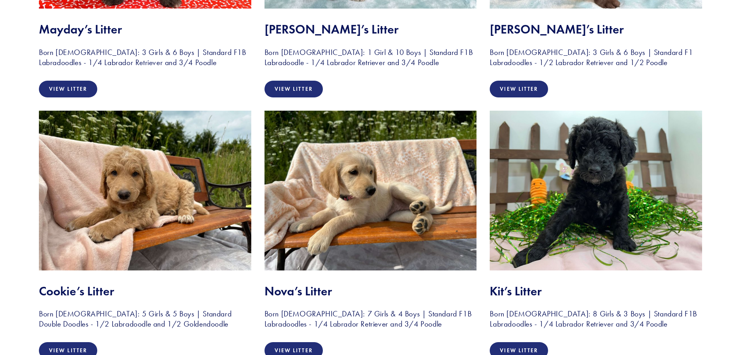
scroll to position [892, 0]
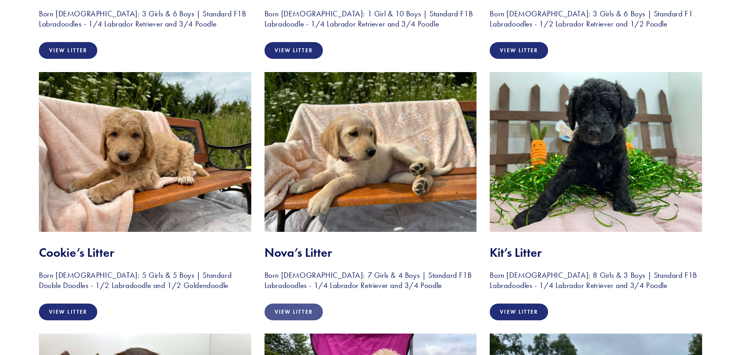
click at [291, 309] on link "View Litter" at bounding box center [294, 311] width 58 height 17
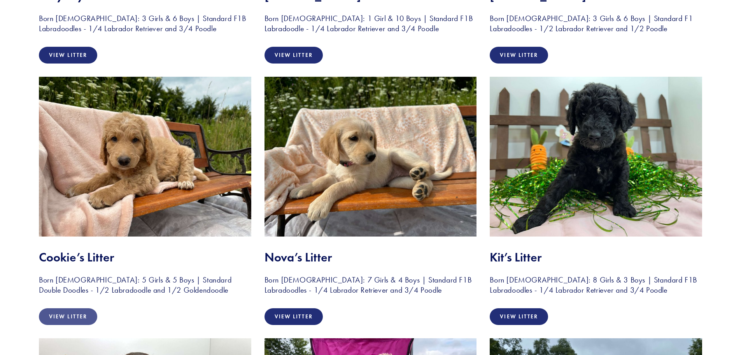
click at [66, 310] on link "View Litter" at bounding box center [68, 316] width 58 height 17
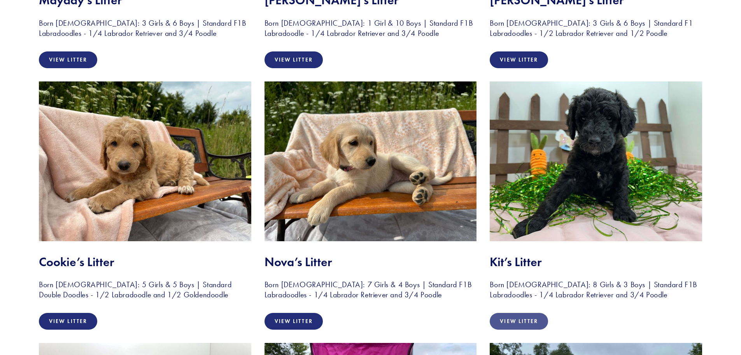
click at [524, 318] on link "View Litter" at bounding box center [519, 321] width 58 height 17
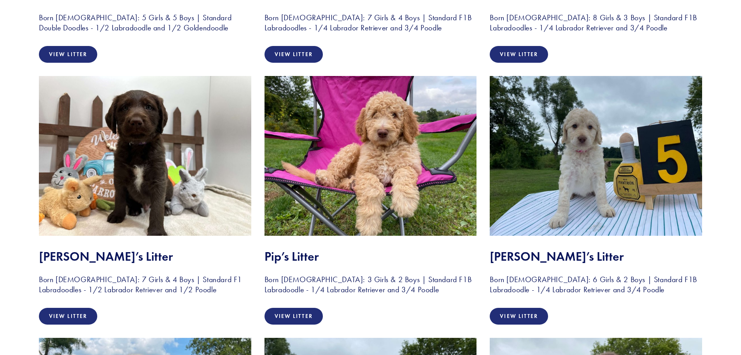
scroll to position [1150, 0]
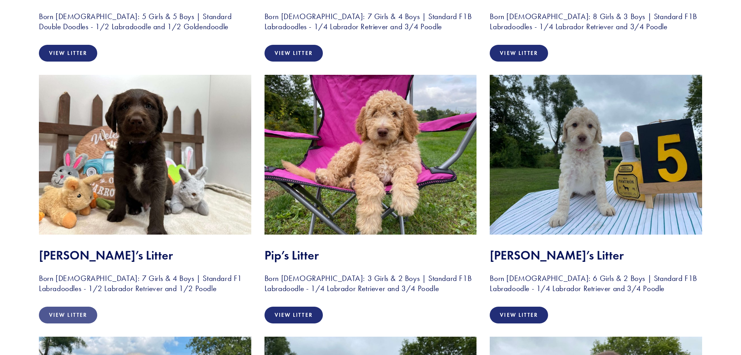
click at [78, 316] on link "View Litter" at bounding box center [68, 314] width 58 height 17
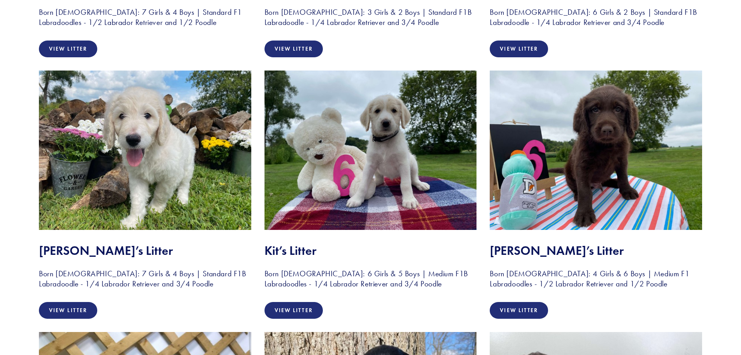
scroll to position [1417, 0]
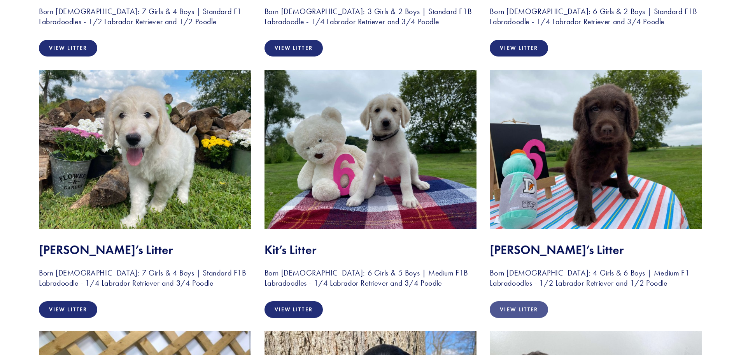
click at [522, 307] on link "View Litter" at bounding box center [519, 309] width 58 height 17
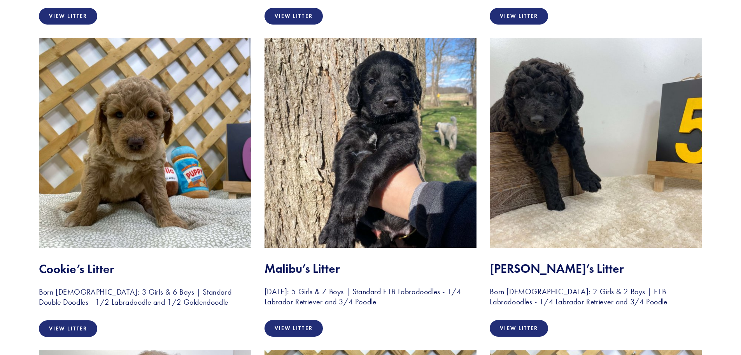
scroll to position [1721, 0]
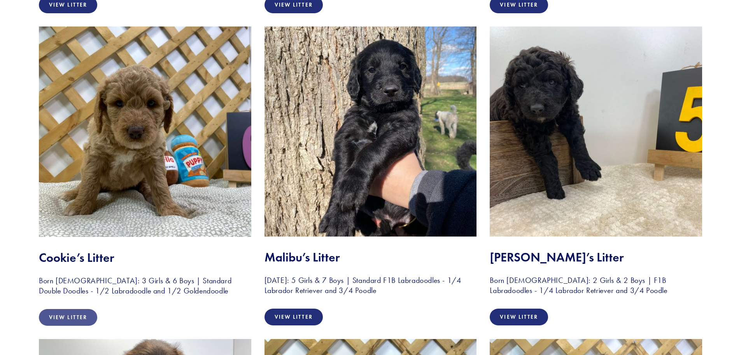
click at [71, 318] on link "View Litter" at bounding box center [68, 317] width 58 height 17
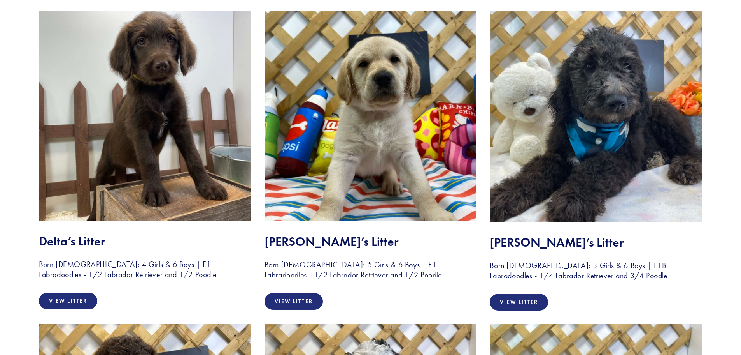
scroll to position [2063, 0]
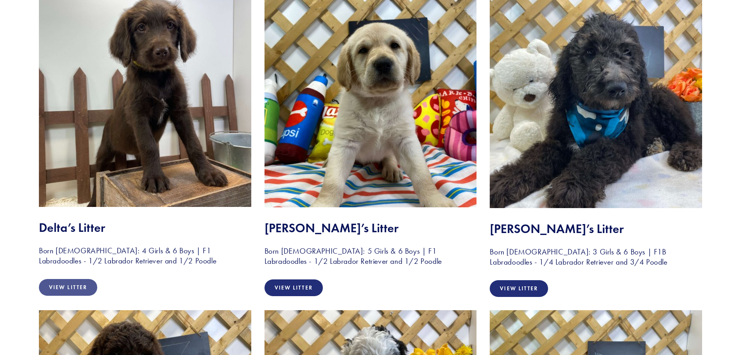
click at [60, 287] on link "View Litter" at bounding box center [68, 287] width 58 height 17
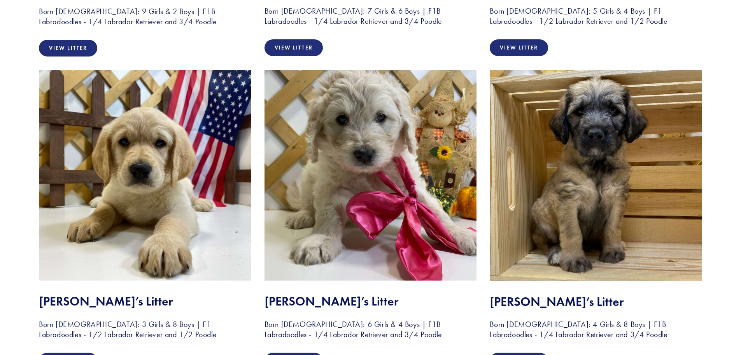
scroll to position [2636, 0]
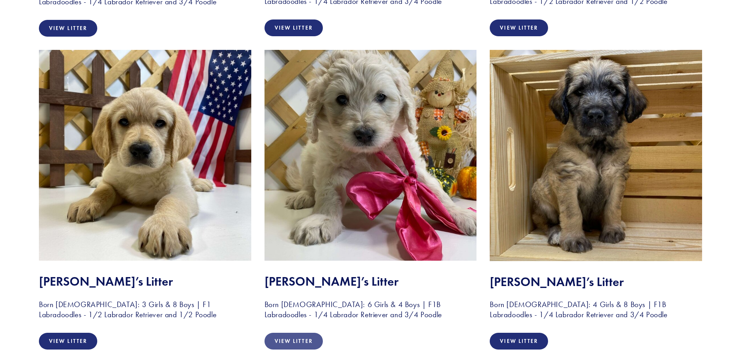
click at [294, 341] on link "View Litter" at bounding box center [294, 340] width 58 height 17
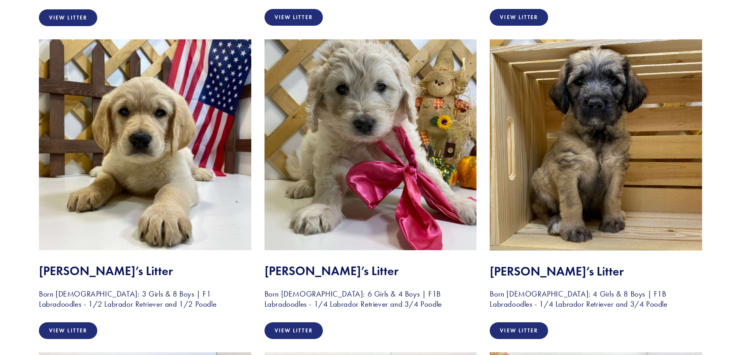
scroll to position [2700, 0]
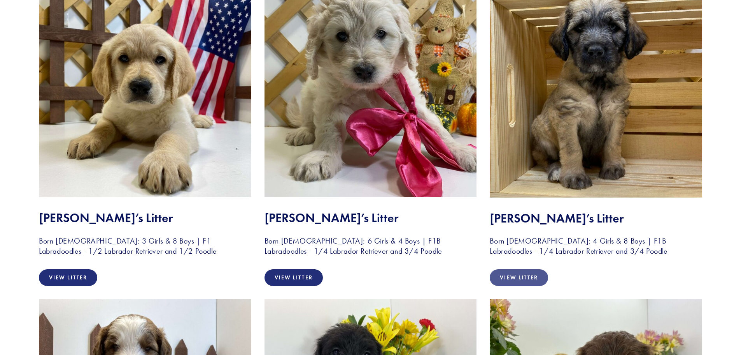
click at [524, 279] on link "View Litter" at bounding box center [519, 277] width 58 height 17
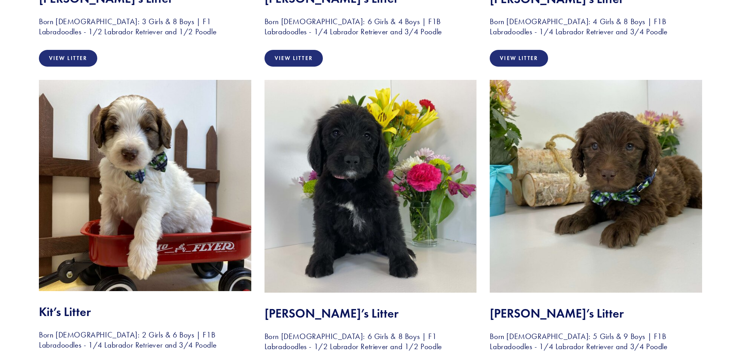
scroll to position [3152, 0]
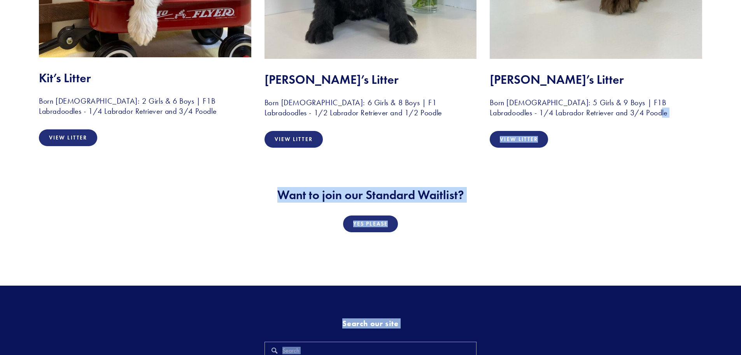
drag, startPoint x: 741, startPoint y: 332, endPoint x: 727, endPoint y: 121, distance: 211.4
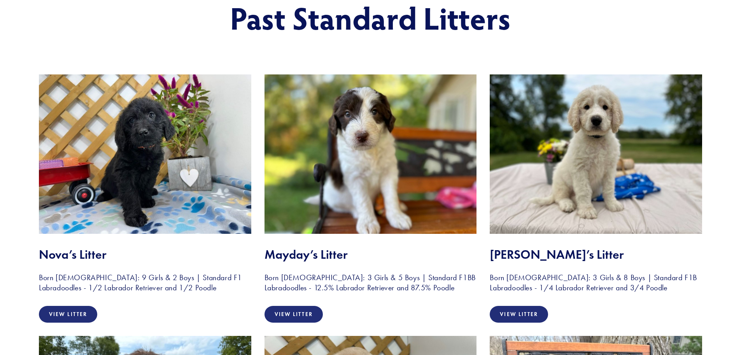
scroll to position [0, 0]
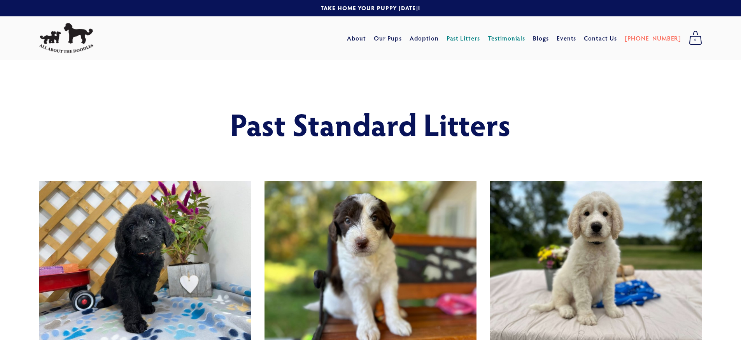
click at [526, 35] on link "Testimonials" at bounding box center [507, 38] width 38 height 14
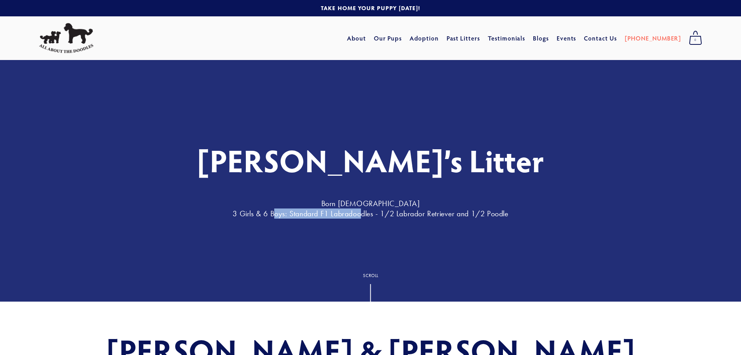
drag, startPoint x: 271, startPoint y: 216, endPoint x: 359, endPoint y: 221, distance: 88.1
click at [359, 221] on div "Rosie’s Litter Born October 3, 2023 3 Girls & 6 Boys: Standard F1 Labradoodles …" at bounding box center [370, 180] width 741 height 241
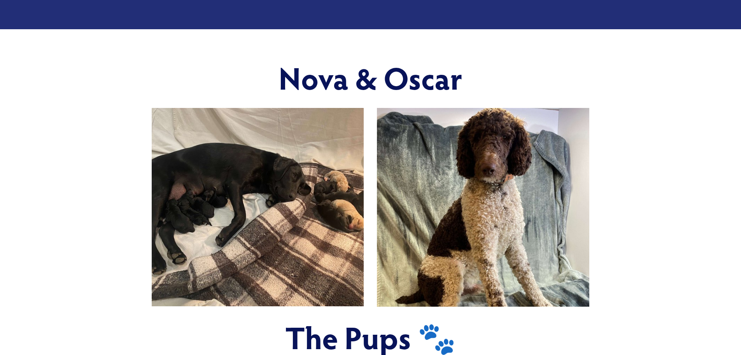
scroll to position [269, 0]
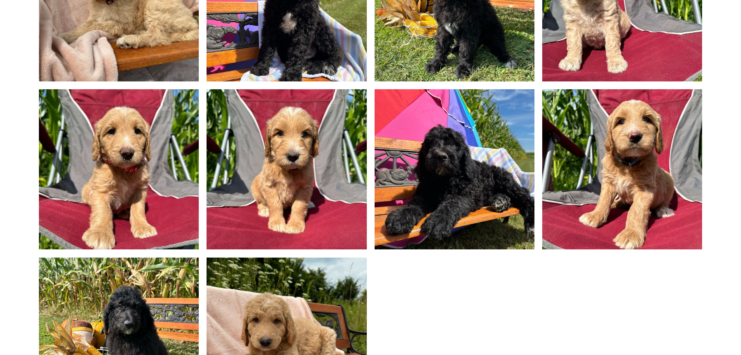
scroll to position [662, 0]
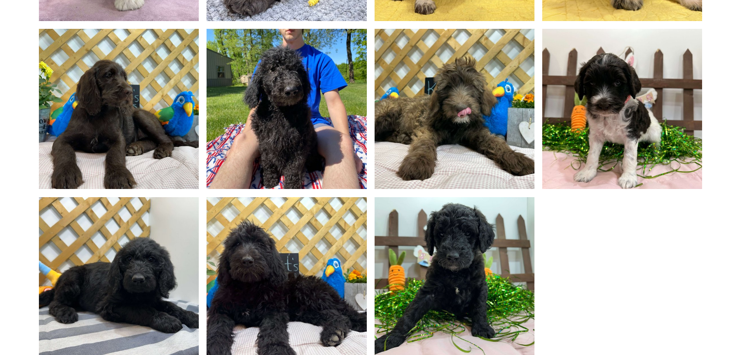
scroll to position [778, 0]
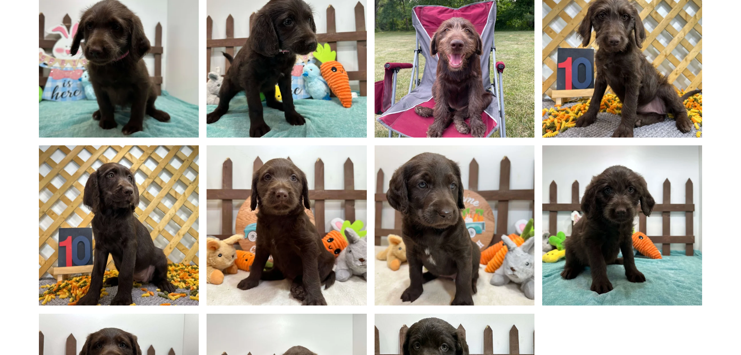
scroll to position [623, 0]
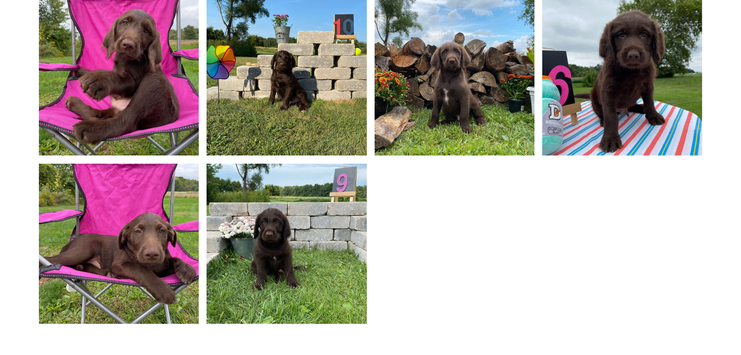
scroll to position [817, 0]
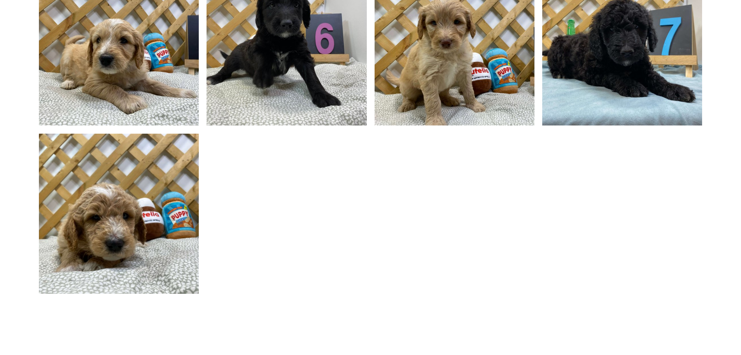
scroll to position [856, 0]
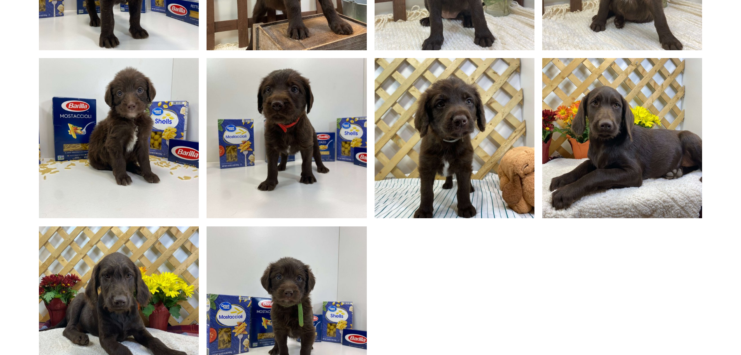
scroll to position [856, 0]
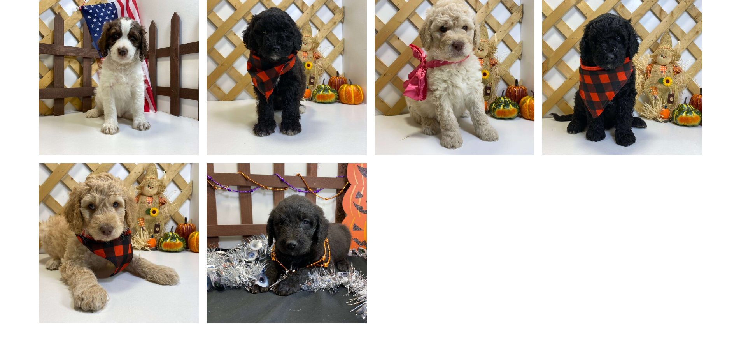
scroll to position [817, 0]
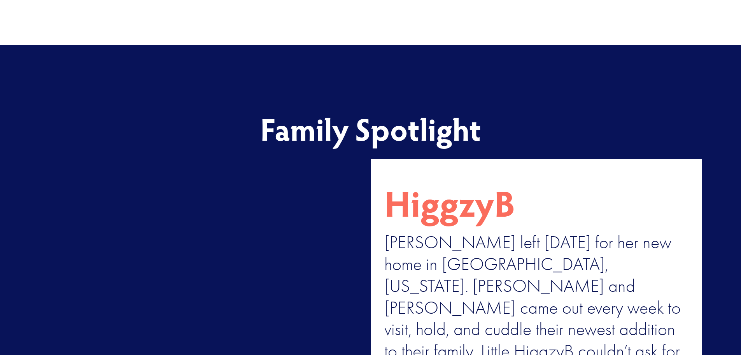
scroll to position [1206, 0]
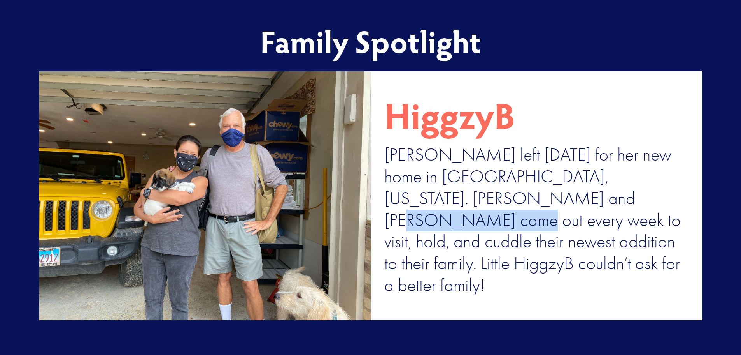
drag, startPoint x: 499, startPoint y: 224, endPoint x: 594, endPoint y: 224, distance: 95.0
click at [594, 224] on p "[PERSON_NAME] left [DATE] for her new home in [GEOGRAPHIC_DATA], [US_STATE]. [P…" at bounding box center [537, 220] width 305 height 152
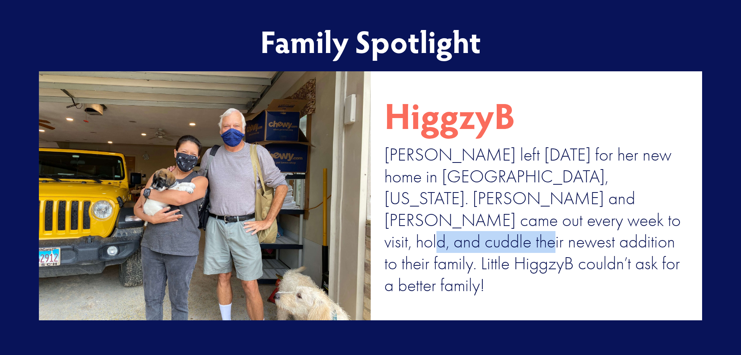
drag, startPoint x: 499, startPoint y: 246, endPoint x: 597, endPoint y: 245, distance: 98.1
click at [597, 245] on p "[PERSON_NAME] left [DATE] for her new home in [GEOGRAPHIC_DATA], [US_STATE]. [P…" at bounding box center [537, 220] width 305 height 152
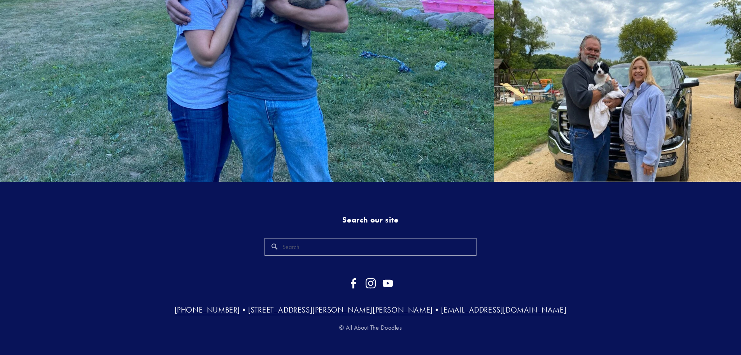
scroll to position [2667, 0]
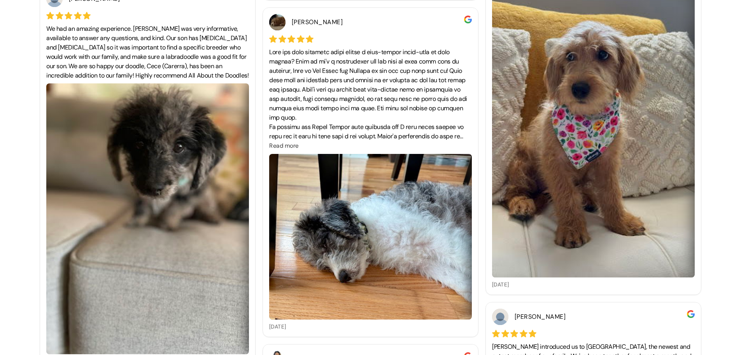
scroll to position [1129, 0]
drag, startPoint x: 114, startPoint y: 59, endPoint x: 167, endPoint y: 59, distance: 52.9
click at [167, 59] on div "We had an amazing experience. [PERSON_NAME] was very informative, available to …" at bounding box center [147, 52] width 203 height 56
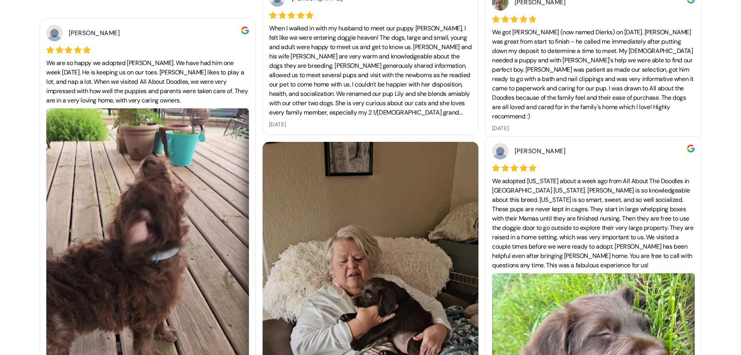
scroll to position [1907, 0]
